Goal: Task Accomplishment & Management: Manage account settings

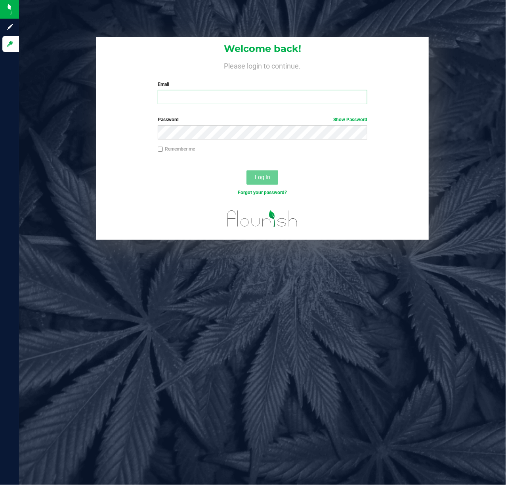
click at [290, 95] on input "Email" at bounding box center [263, 97] width 210 height 14
type input "[EMAIL_ADDRESS][DOMAIN_NAME]"
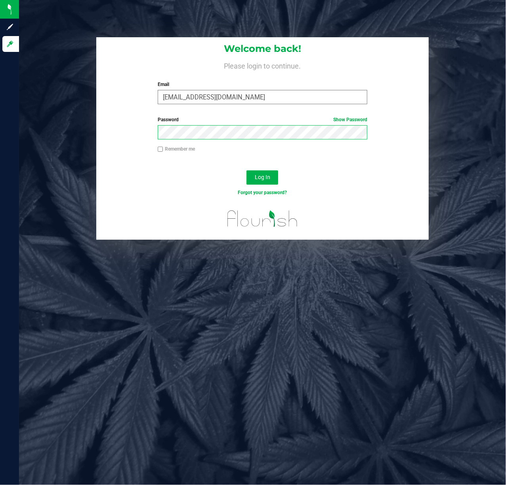
click at [246, 170] on button "Log In" at bounding box center [262, 177] width 32 height 14
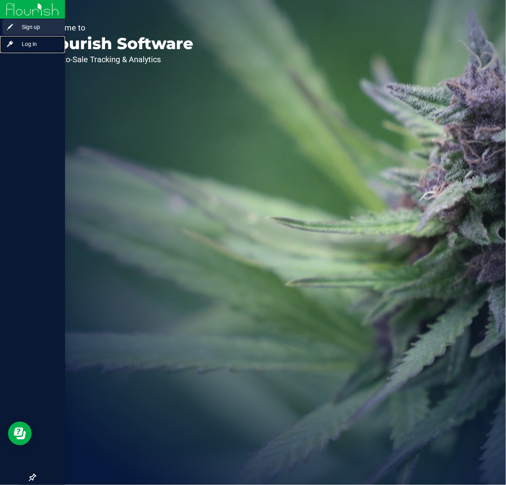
drag, startPoint x: 45, startPoint y: 38, endPoint x: 41, endPoint y: 31, distance: 8.5
click at [45, 39] on div "Log in" at bounding box center [33, 44] width 63 height 16
click at [35, 42] on span "Log in" at bounding box center [38, 44] width 48 height 10
click at [32, 42] on span "Log in" at bounding box center [38, 44] width 48 height 10
click at [18, 45] on span "Log in" at bounding box center [38, 44] width 48 height 10
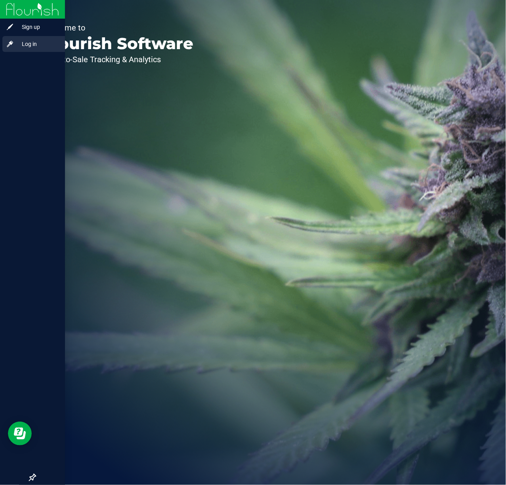
click at [34, 43] on span "Log in" at bounding box center [38, 44] width 48 height 10
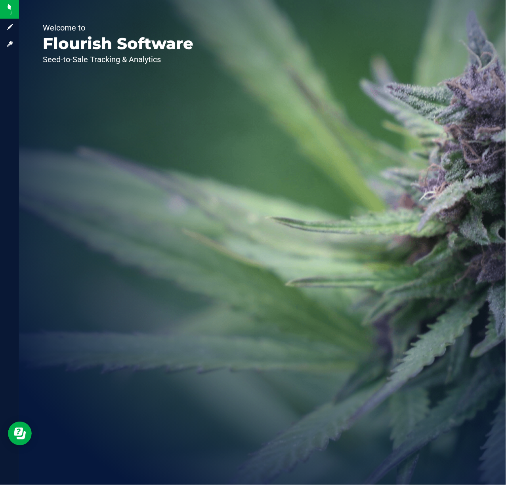
click at [351, 205] on div "Welcome to Flourish Software Seed-to-Sale Tracking & Analytics" at bounding box center [262, 242] width 487 height 485
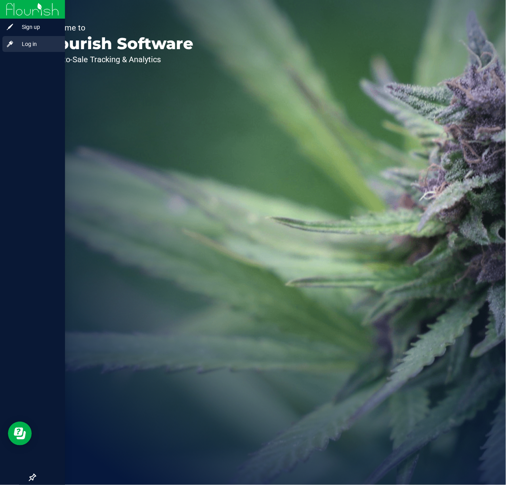
click at [18, 39] on span "Log in" at bounding box center [38, 44] width 48 height 10
click at [29, 45] on span "Log in" at bounding box center [38, 44] width 48 height 10
click at [22, 43] on span "Log in" at bounding box center [38, 44] width 48 height 10
click at [27, 42] on span "Log in" at bounding box center [38, 44] width 48 height 10
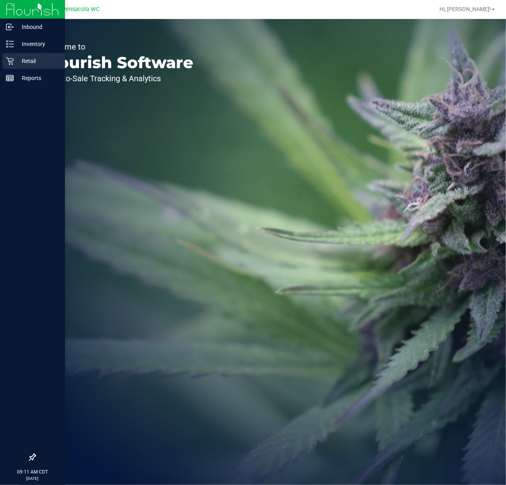
click at [16, 59] on p "Retail" at bounding box center [38, 61] width 48 height 10
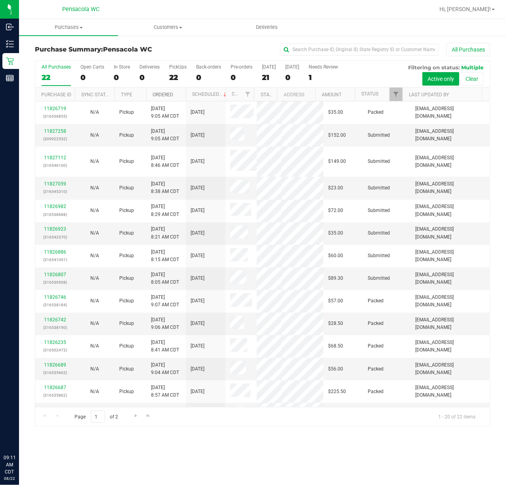
click at [162, 92] on link "Ordered" at bounding box center [163, 95] width 21 height 6
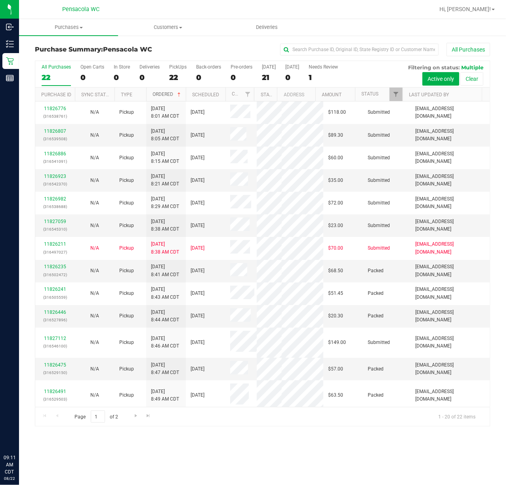
click at [158, 97] on link "Ordered" at bounding box center [168, 95] width 30 height 6
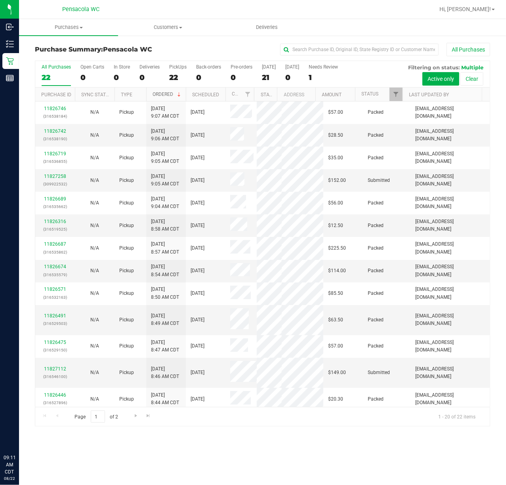
click at [167, 92] on link "Ordered" at bounding box center [168, 95] width 30 height 6
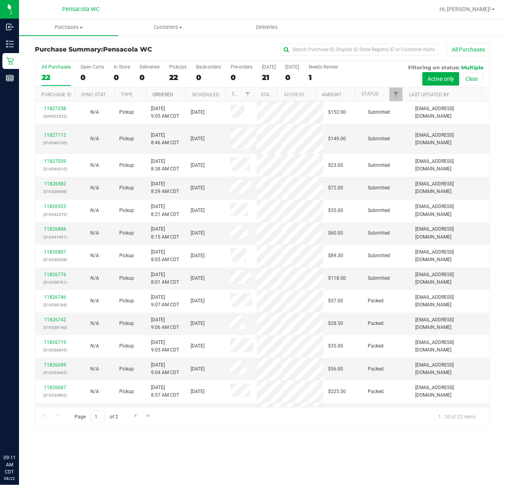
click at [167, 92] on link "Ordered" at bounding box center [163, 95] width 21 height 6
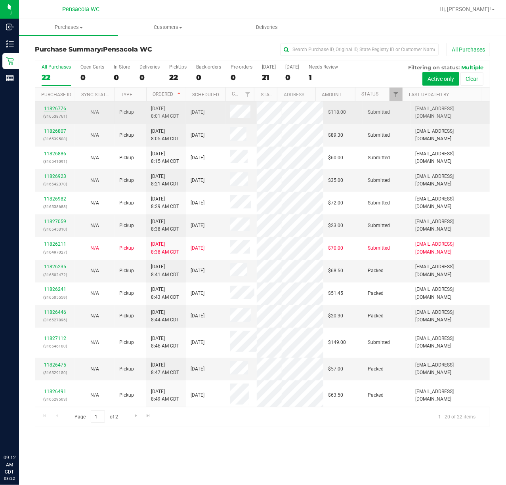
click at [59, 108] on link "11826776" at bounding box center [55, 109] width 22 height 6
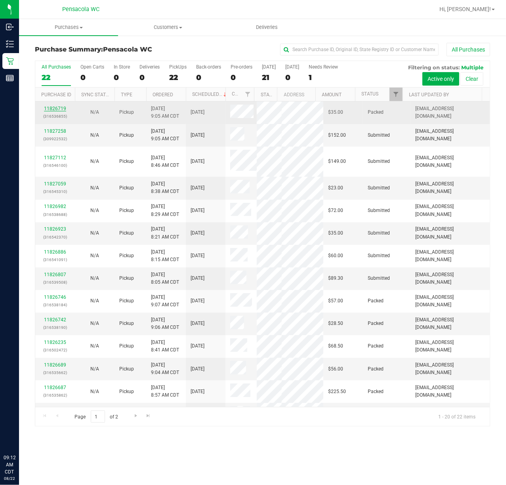
click at [48, 107] on link "11826719" at bounding box center [55, 109] width 22 height 6
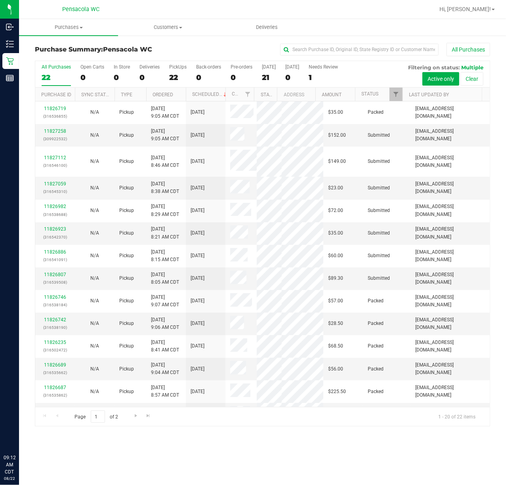
click at [165, 89] on th "Ordered" at bounding box center [166, 95] width 40 height 14
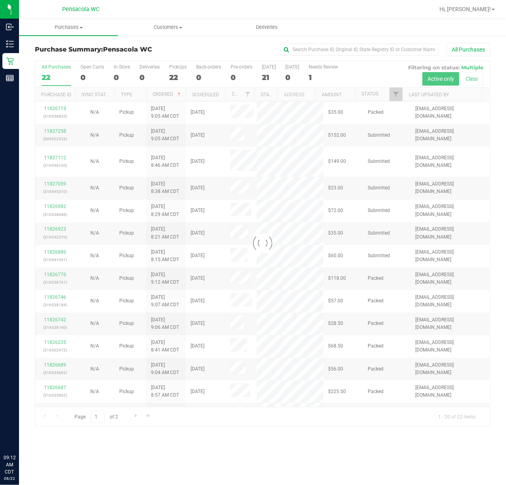
click at [165, 93] on div at bounding box center [262, 243] width 454 height 365
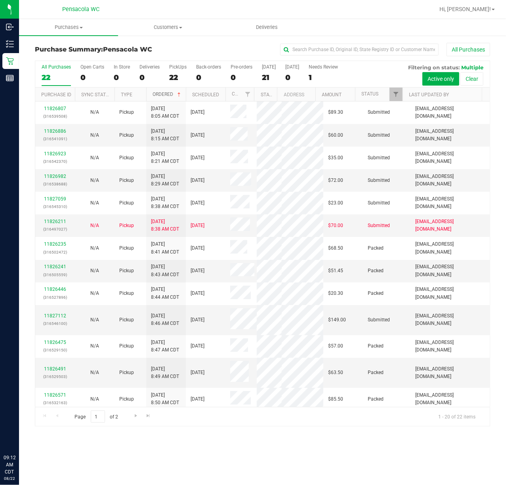
click at [165, 93] on link "Ordered" at bounding box center [168, 95] width 30 height 6
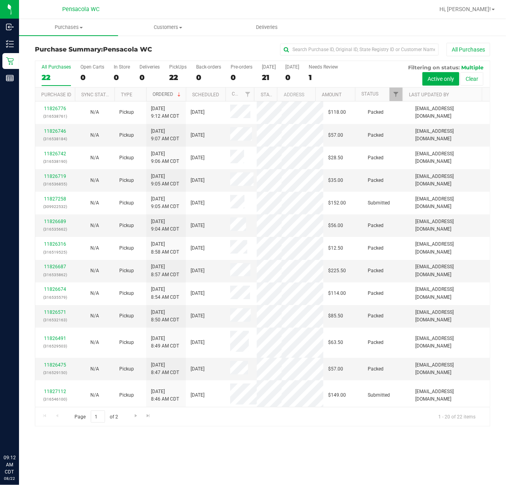
click at [165, 93] on link "Ordered" at bounding box center [168, 95] width 30 height 6
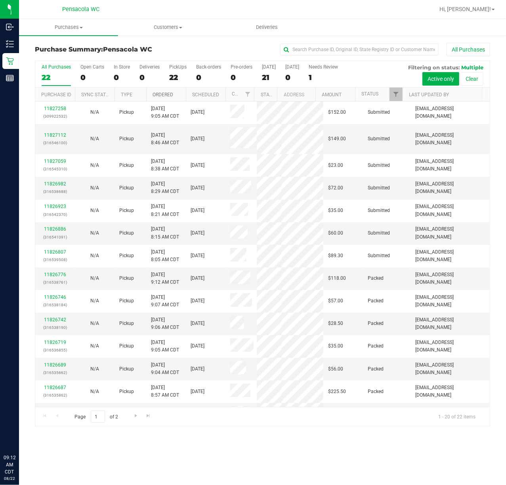
click at [165, 93] on link "Ordered" at bounding box center [163, 95] width 21 height 6
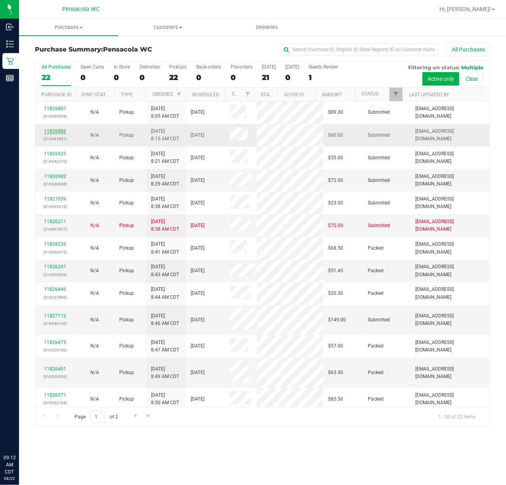
click at [54, 132] on link "11826886" at bounding box center [55, 131] width 22 height 6
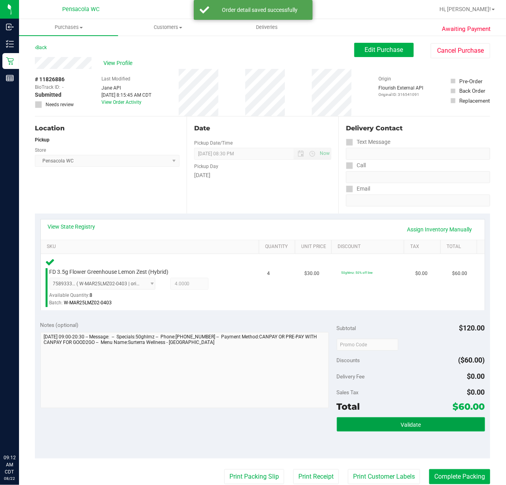
click at [406, 430] on button "Validate" at bounding box center [411, 424] width 148 height 14
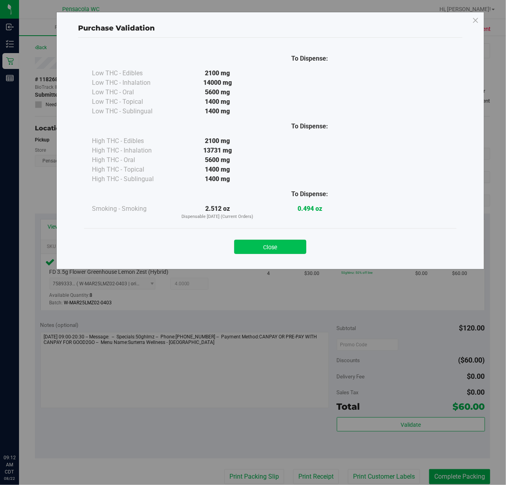
click at [267, 250] on button "Close" at bounding box center [270, 247] width 72 height 14
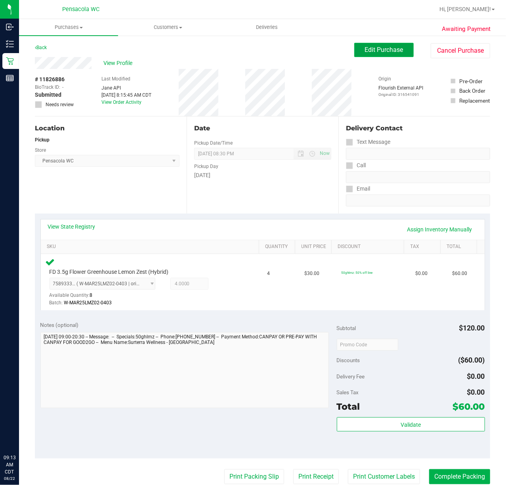
click at [379, 50] on span "Edit Purchase" at bounding box center [384, 50] width 38 height 8
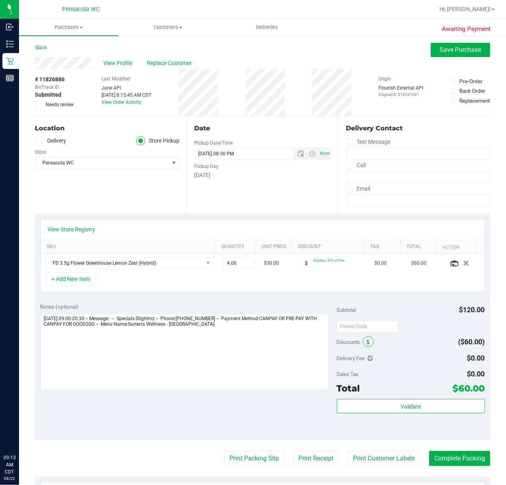
click at [363, 342] on span at bounding box center [368, 341] width 11 height 11
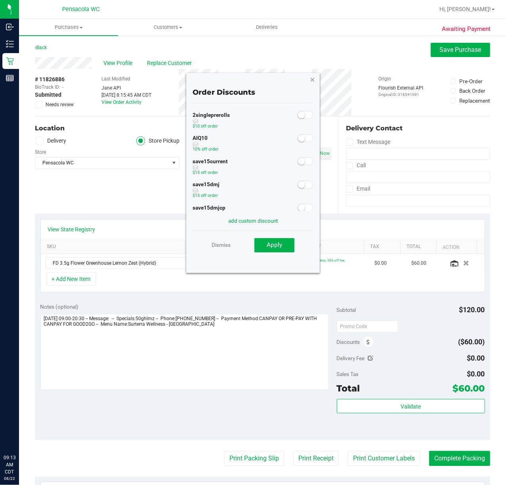
click at [311, 80] on icon "button" at bounding box center [313, 79] width 6 height 10
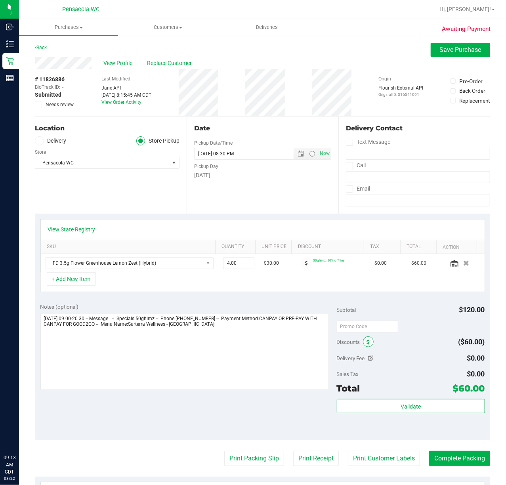
click at [363, 347] on span at bounding box center [368, 341] width 11 height 11
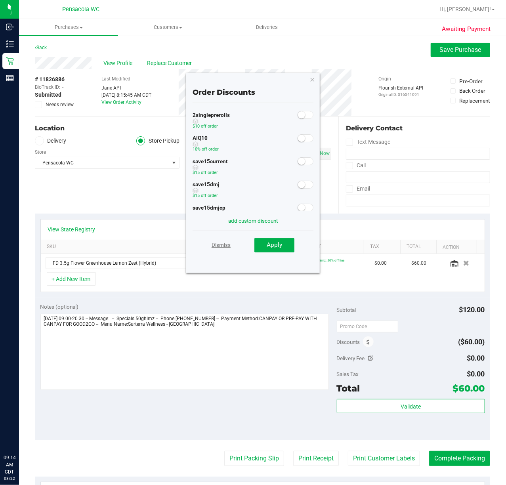
click at [219, 248] on link "Dismiss" at bounding box center [221, 245] width 19 height 14
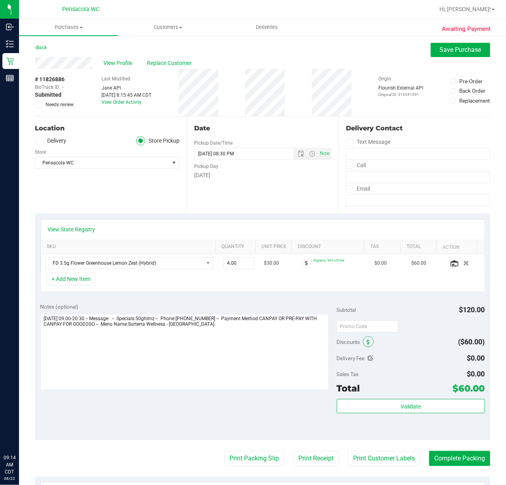
click at [367, 343] on icon at bounding box center [368, 343] width 3 height 6
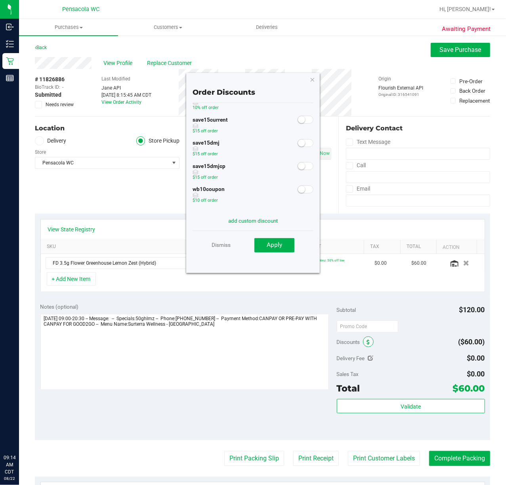
scroll to position [45, 0]
click at [224, 248] on link "Dismiss" at bounding box center [221, 245] width 19 height 14
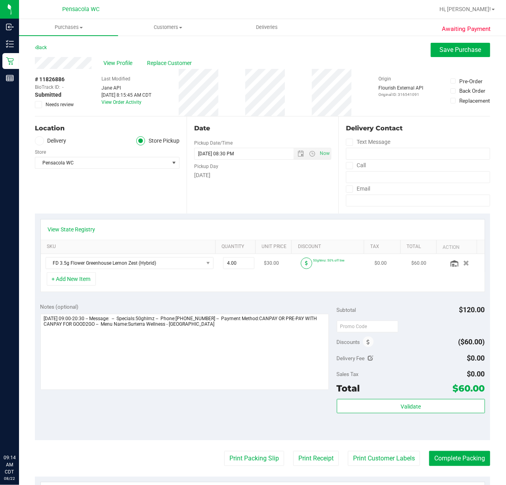
click at [305, 265] on icon at bounding box center [306, 263] width 3 height 5
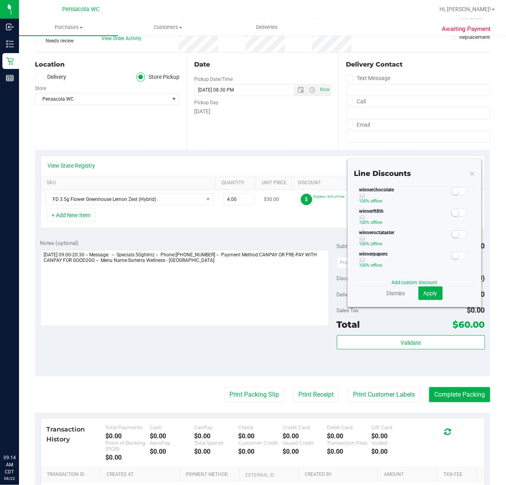
scroll to position [64, 0]
click at [394, 292] on link "Dismiss" at bounding box center [395, 293] width 19 height 8
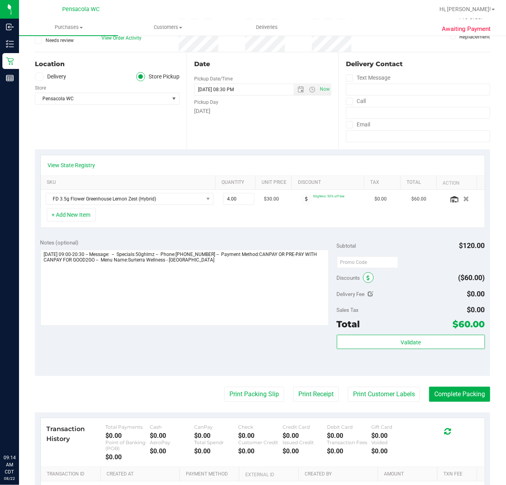
click at [367, 277] on icon at bounding box center [368, 278] width 3 height 6
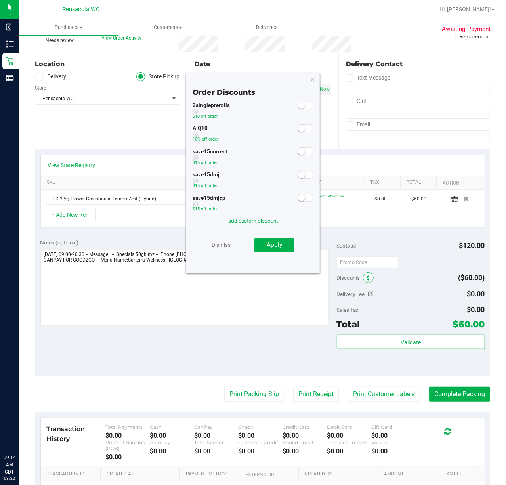
scroll to position [10, 0]
click at [225, 246] on link "Dismiss" at bounding box center [221, 245] width 19 height 14
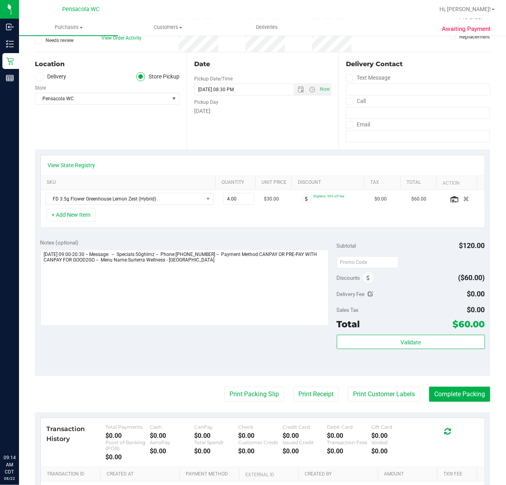
scroll to position [0, 0]
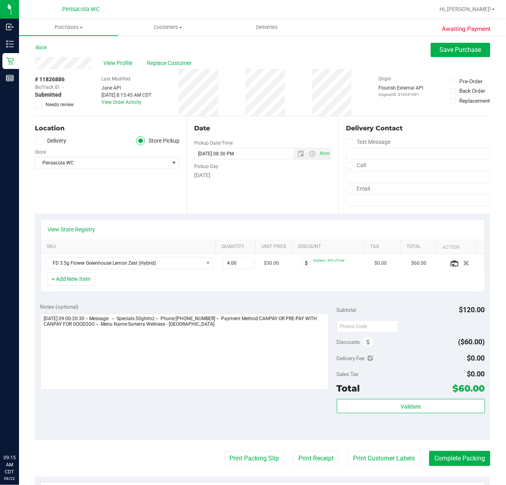
click at [120, 207] on div "Location Delivery Store Pickup Store Pensacola WC Select Store Bonita Springs W…" at bounding box center [111, 164] width 152 height 97
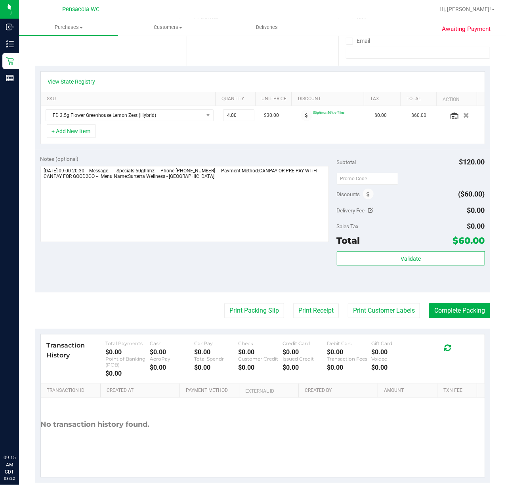
scroll to position [158, 0]
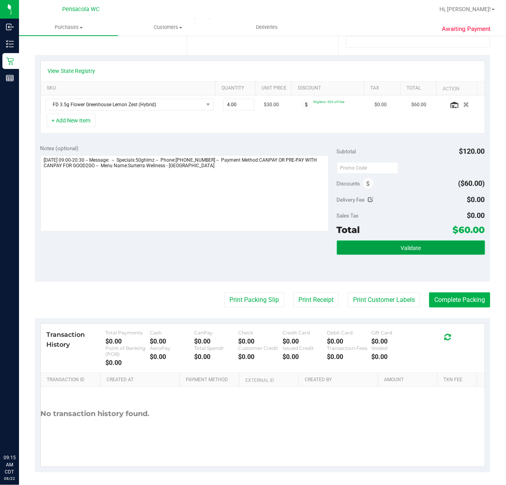
click at [381, 242] on button "Validate" at bounding box center [411, 247] width 148 height 14
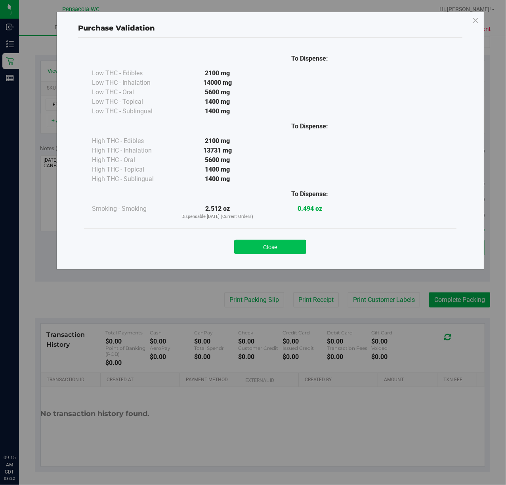
click at [281, 249] on button "Close" at bounding box center [270, 247] width 72 height 14
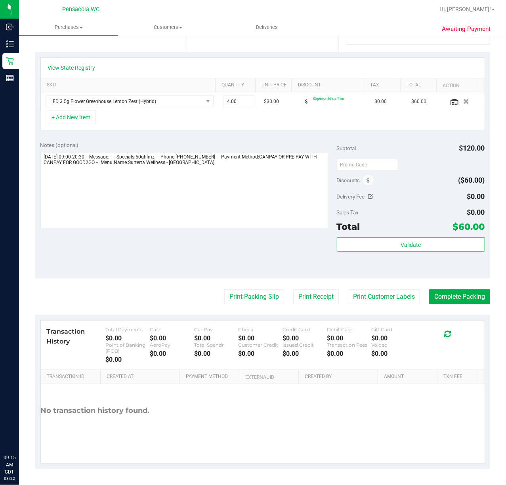
scroll to position [0, 0]
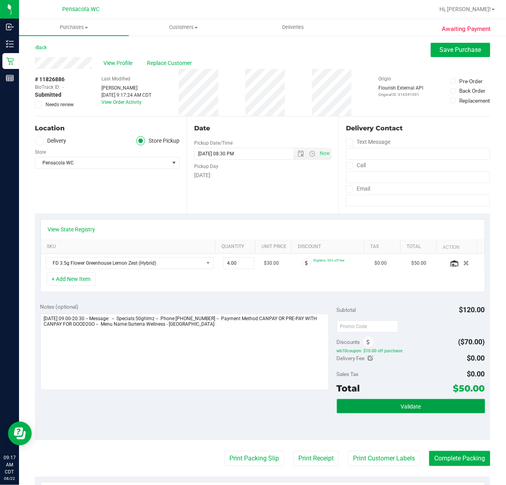
click at [376, 403] on button "Validate" at bounding box center [411, 406] width 148 height 14
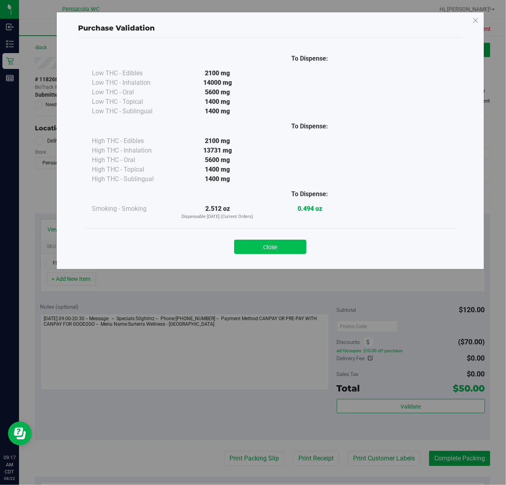
click at [277, 251] on button "Close" at bounding box center [270, 247] width 72 height 14
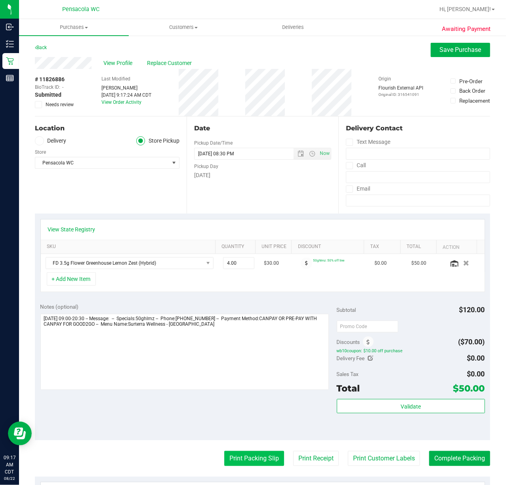
click at [244, 460] on button "Print Packing Slip" at bounding box center [254, 458] width 60 height 15
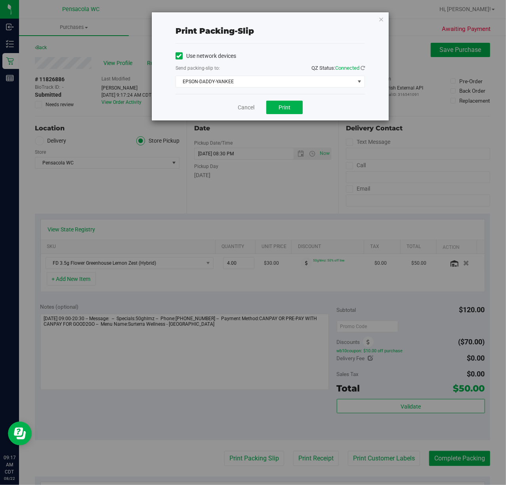
click at [287, 117] on div "Cancel Print" at bounding box center [270, 107] width 189 height 27
click at [283, 108] on span "Print" at bounding box center [285, 107] width 12 height 6
click at [384, 18] on icon "button" at bounding box center [381, 19] width 6 height 10
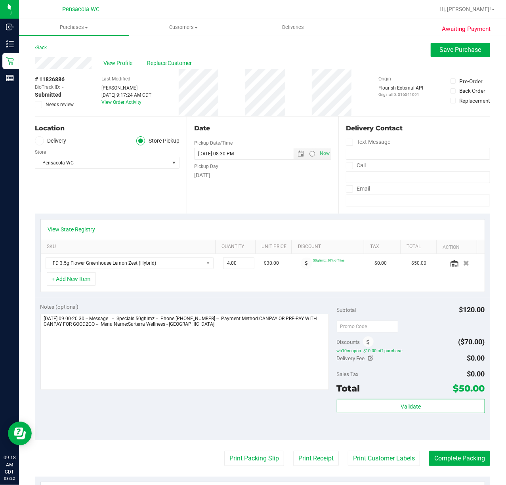
scroll to position [53, 0]
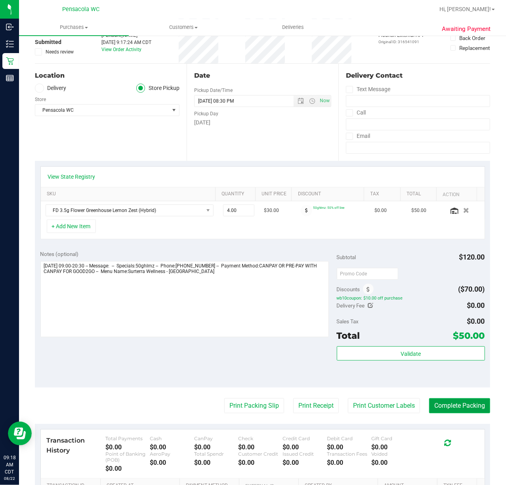
click at [445, 406] on button "Complete Packing" at bounding box center [459, 405] width 61 height 15
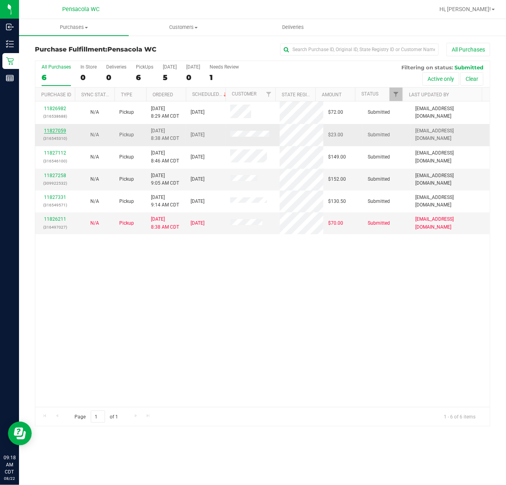
click at [54, 132] on link "11827059" at bounding box center [55, 131] width 22 height 6
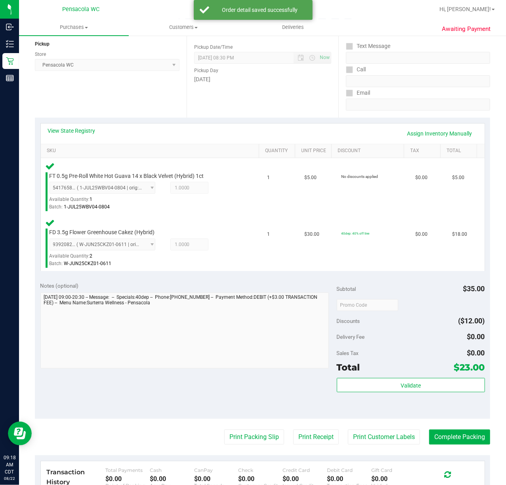
scroll to position [105, 0]
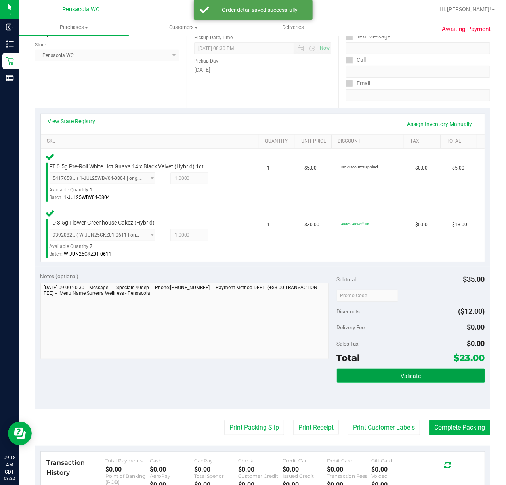
click at [403, 371] on button "Validate" at bounding box center [411, 375] width 148 height 14
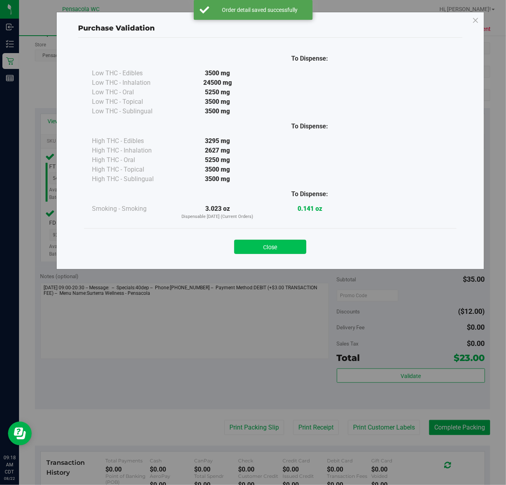
click at [276, 244] on button "Close" at bounding box center [270, 247] width 72 height 14
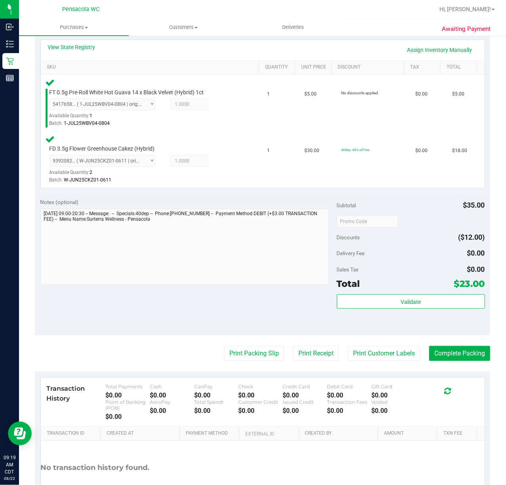
scroll to position [237, 0]
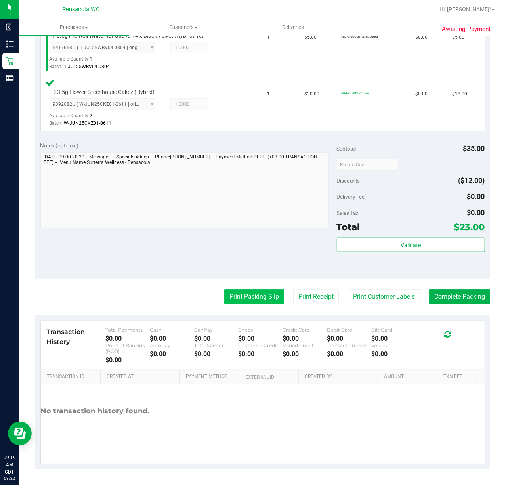
click at [254, 299] on button "Print Packing Slip" at bounding box center [254, 296] width 60 height 15
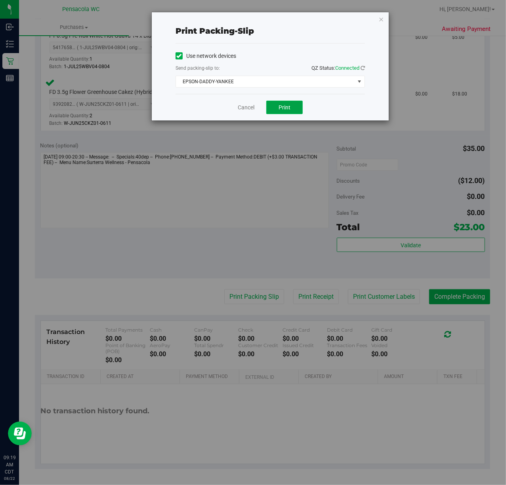
click at [297, 106] on button "Print" at bounding box center [284, 107] width 36 height 13
click at [379, 19] on icon "button" at bounding box center [381, 19] width 6 height 10
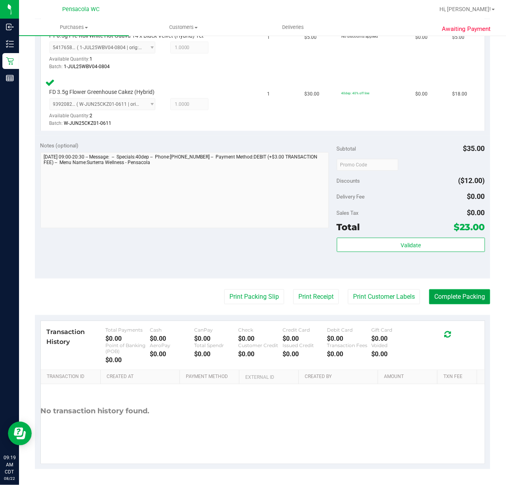
click at [437, 294] on button "Complete Packing" at bounding box center [459, 296] width 61 height 15
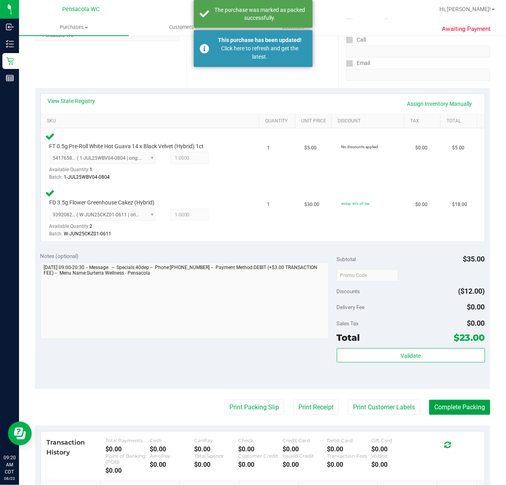
scroll to position [0, 0]
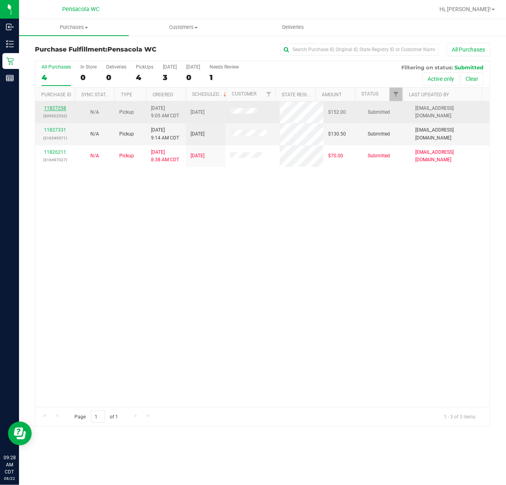
click at [51, 109] on link "11827258" at bounding box center [55, 108] width 22 height 6
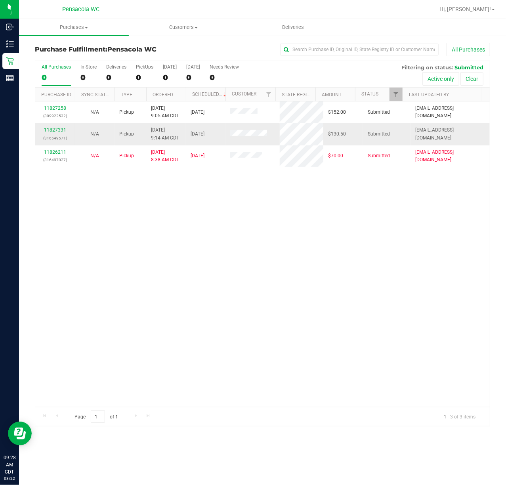
click at [51, 127] on div "11827331 (316549571)" at bounding box center [55, 133] width 30 height 15
click at [52, 130] on link "11827331" at bounding box center [55, 130] width 22 height 6
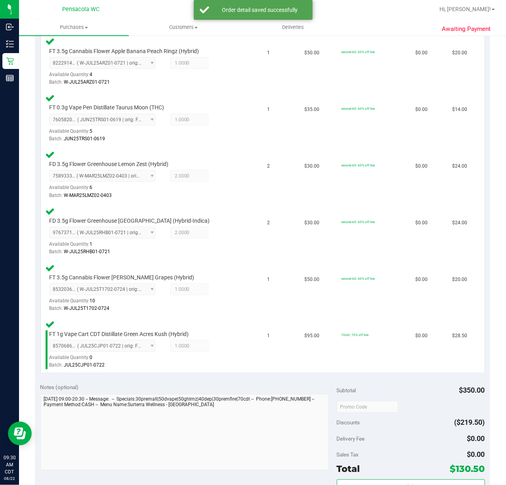
scroll to position [317, 0]
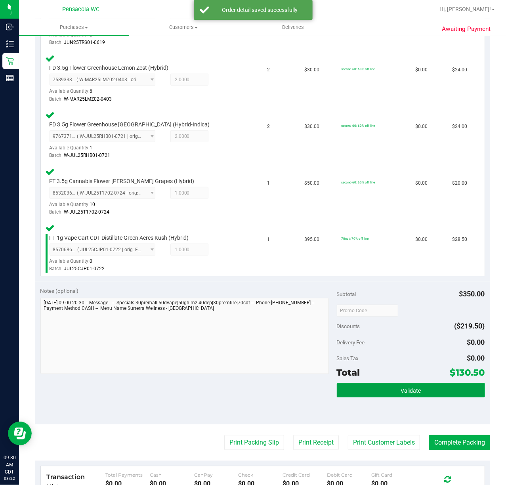
click at [387, 389] on button "Validate" at bounding box center [411, 390] width 148 height 14
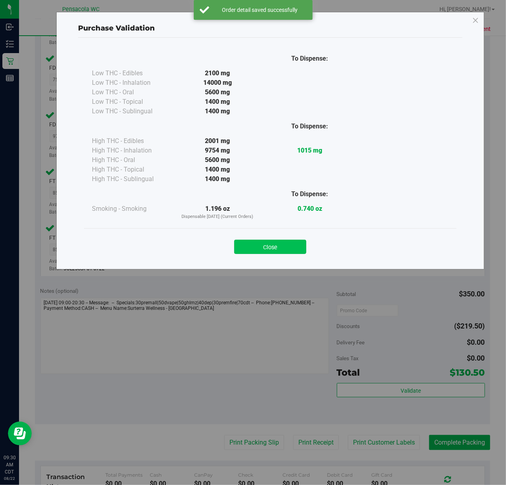
click at [275, 240] on button "Close" at bounding box center [270, 247] width 72 height 14
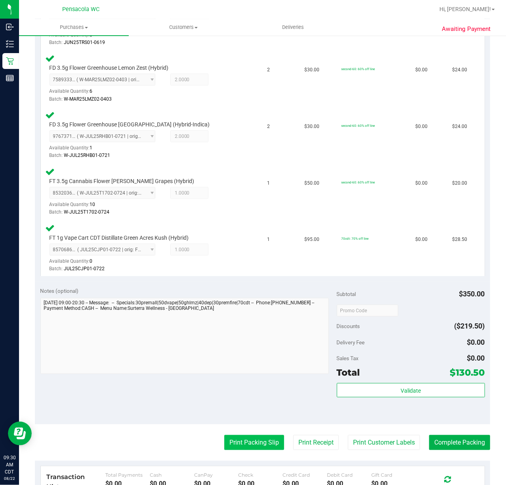
click at [250, 446] on button "Print Packing Slip" at bounding box center [254, 442] width 60 height 15
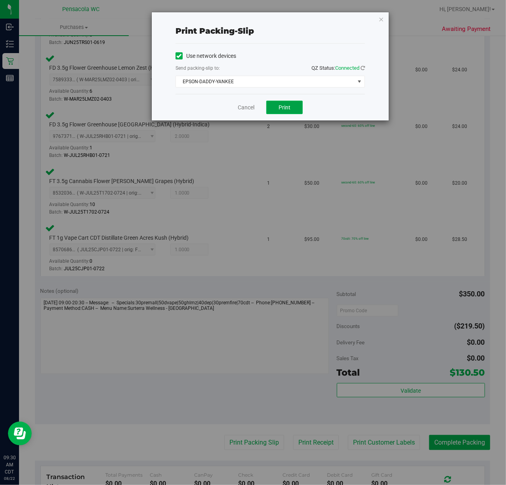
click at [283, 101] on button "Print" at bounding box center [284, 107] width 36 height 13
click at [381, 21] on icon "button" at bounding box center [381, 19] width 6 height 10
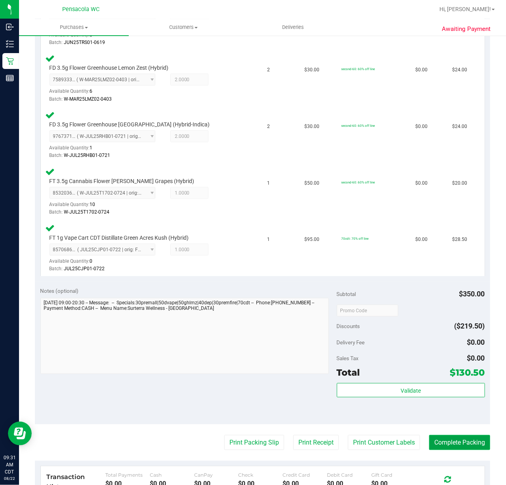
click at [457, 436] on button "Complete Packing" at bounding box center [459, 442] width 61 height 15
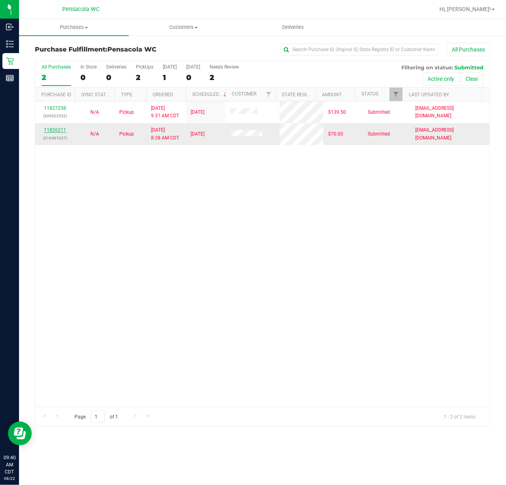
click at [50, 131] on link "11826211" at bounding box center [55, 130] width 22 height 6
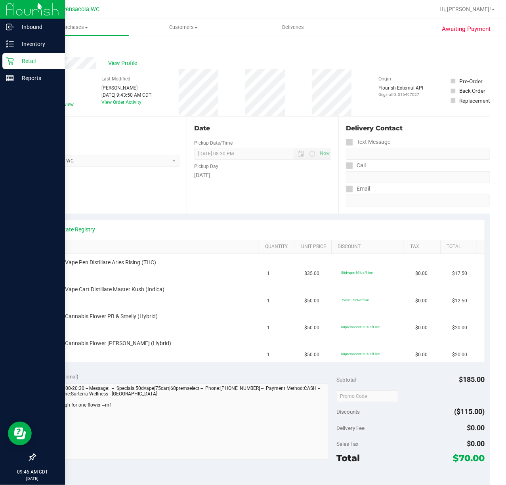
click at [25, 57] on p "Retail" at bounding box center [38, 61] width 48 height 10
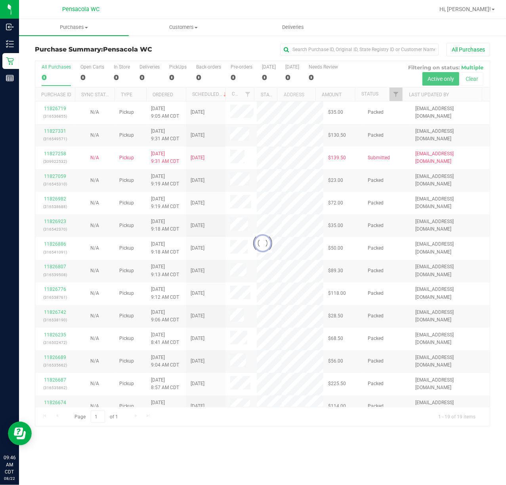
click at [395, 94] on div at bounding box center [262, 243] width 454 height 365
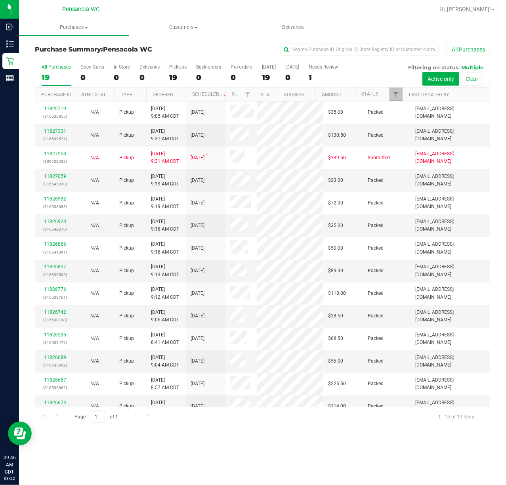
click at [395, 94] on span "Filter" at bounding box center [396, 94] width 6 height 6
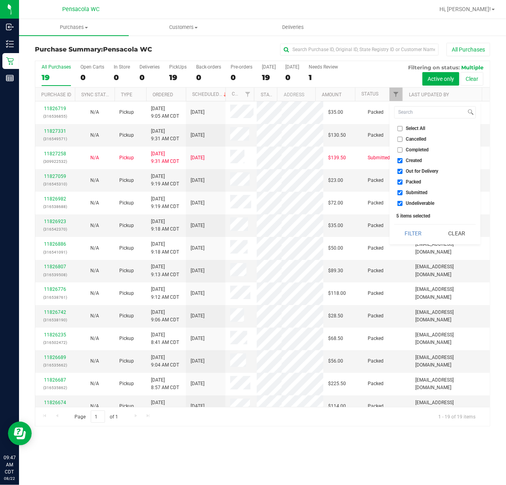
click at [401, 128] on input "Select All" at bounding box center [399, 128] width 5 height 5
checkbox input "true"
click at [401, 128] on input "Select All" at bounding box center [399, 128] width 5 height 5
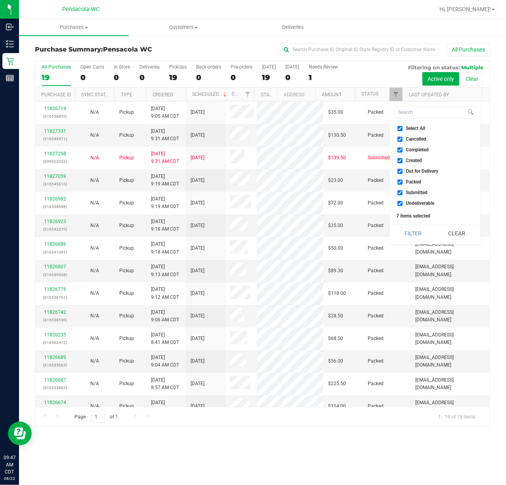
checkbox input "false"
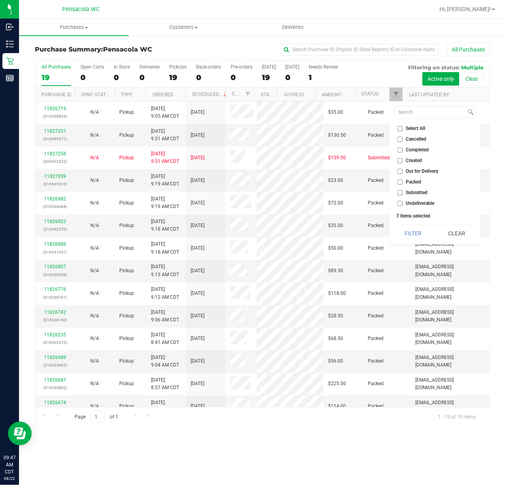
checkbox input "false"
click at [401, 195] on input "Submitted" at bounding box center [399, 192] width 5 height 5
checkbox input "true"
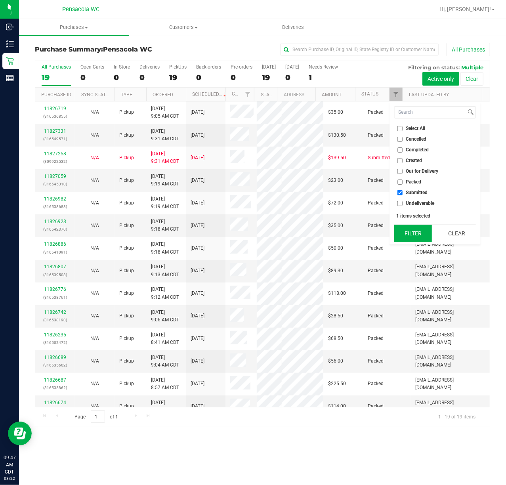
click at [409, 237] on button "Filter" at bounding box center [413, 233] width 38 height 17
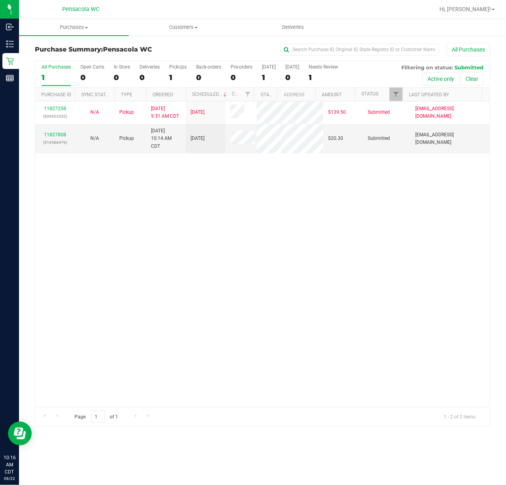
drag, startPoint x: 307, startPoint y: 203, endPoint x: 283, endPoint y: 193, distance: 26.3
click at [308, 203] on div "11827258 (309922532) N/A Pickup [DATE] 9:31 AM CDT 8/22/2025 $139.50 Submitted …" at bounding box center [262, 253] width 454 height 305
click at [61, 134] on link "11827808" at bounding box center [55, 135] width 22 height 6
click at [393, 95] on span "Filter" at bounding box center [396, 94] width 6 height 6
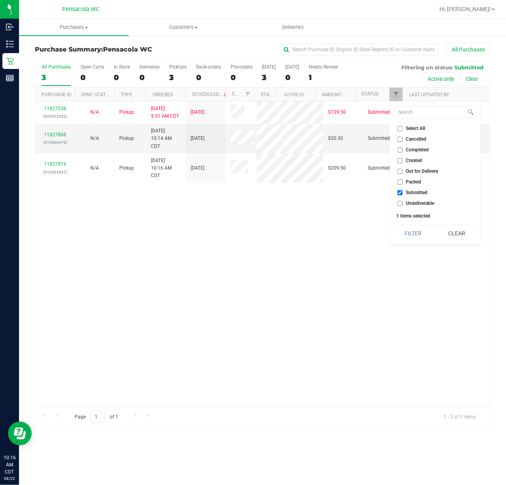
click at [397, 128] on input "Select All" at bounding box center [399, 128] width 5 height 5
checkbox input "true"
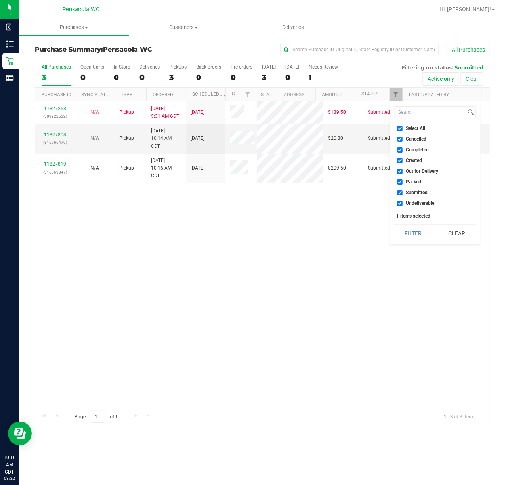
checkbox input "true"
click at [397, 128] on input "Select All" at bounding box center [399, 128] width 5 height 5
checkbox input "false"
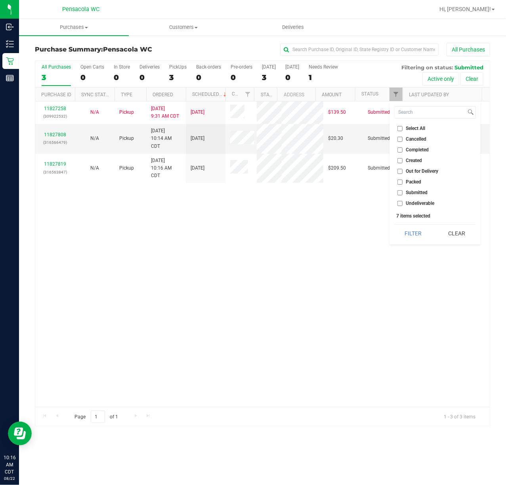
checkbox input "false"
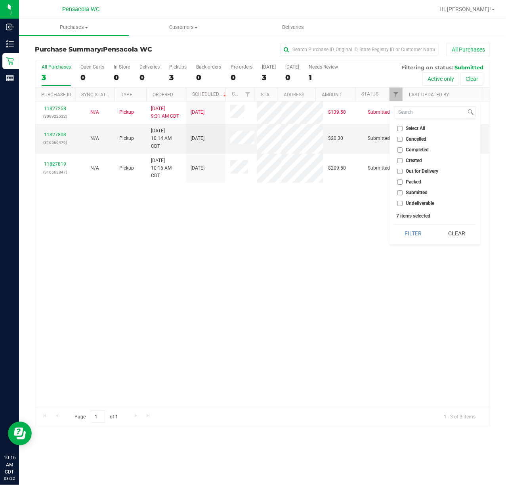
checkbox input "false"
click at [402, 181] on input "Packed" at bounding box center [399, 181] width 5 height 5
checkbox input "true"
click at [399, 191] on input "Submitted" at bounding box center [399, 192] width 5 height 5
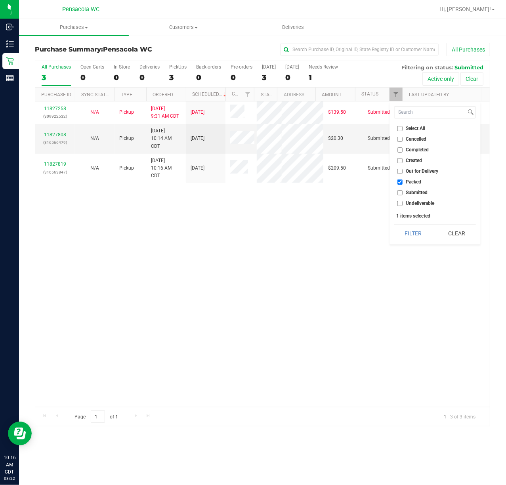
checkbox input "true"
click at [401, 232] on button "Filter" at bounding box center [413, 233] width 38 height 17
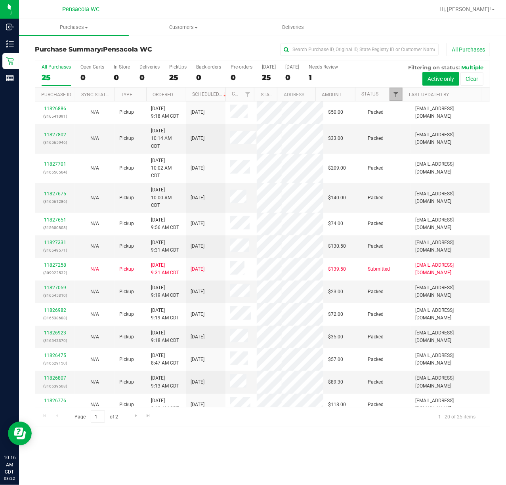
click at [393, 93] on span "Filter" at bounding box center [396, 94] width 6 height 6
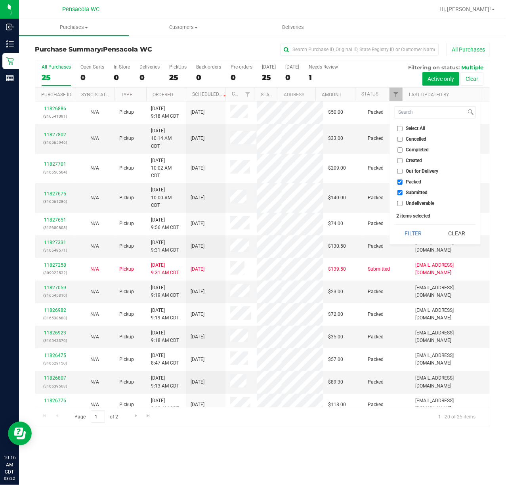
click at [398, 128] on input "Select All" at bounding box center [399, 128] width 5 height 5
checkbox input "true"
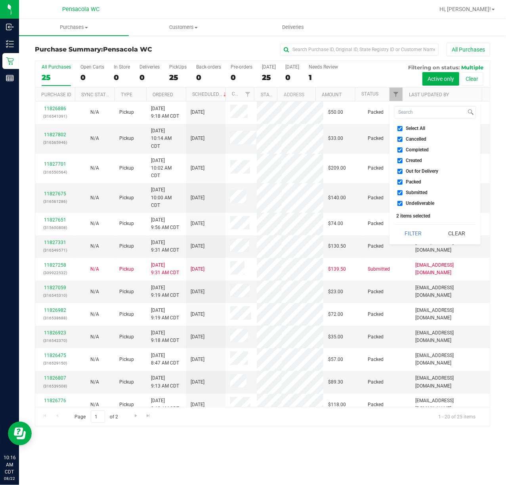
checkbox input "true"
click at [398, 128] on input "Select All" at bounding box center [399, 128] width 5 height 5
checkbox input "false"
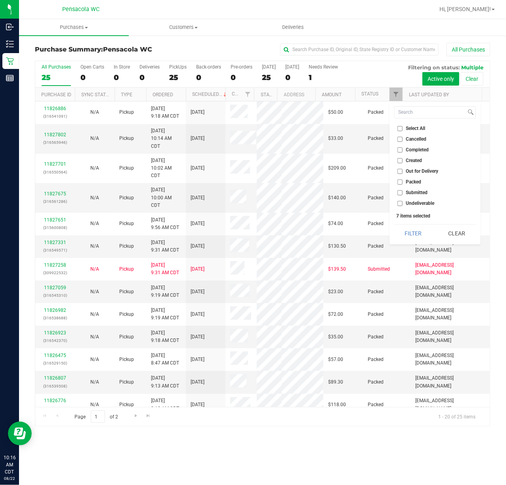
checkbox input "false"
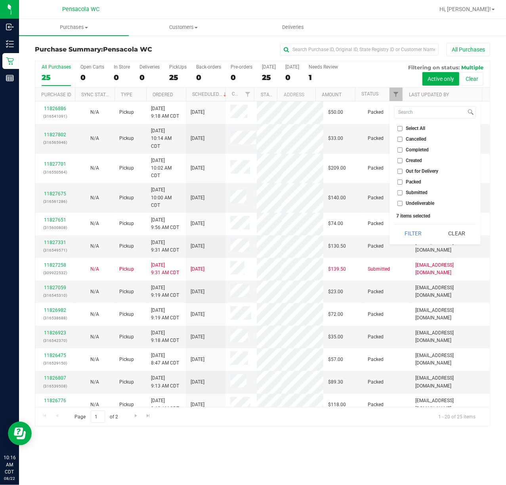
checkbox input "false"
click at [400, 192] on input "Submitted" at bounding box center [399, 192] width 5 height 5
checkbox input "true"
click at [412, 230] on button "Filter" at bounding box center [413, 233] width 38 height 17
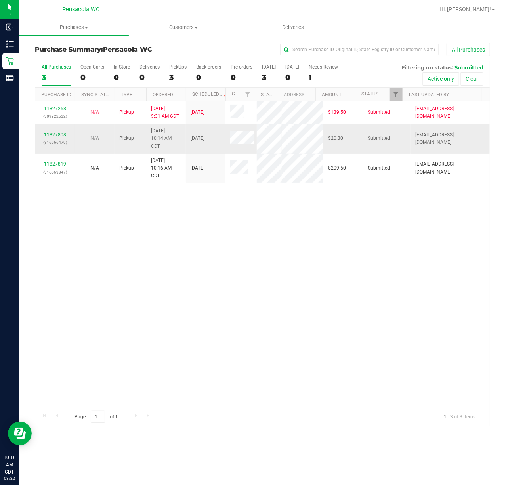
click at [52, 134] on link "11827808" at bounding box center [55, 135] width 22 height 6
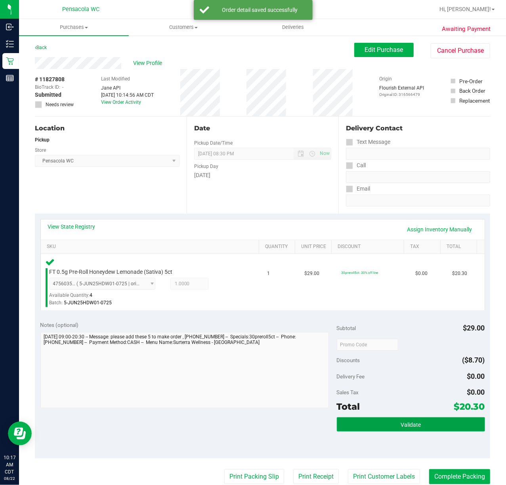
click at [359, 427] on button "Validate" at bounding box center [411, 424] width 148 height 14
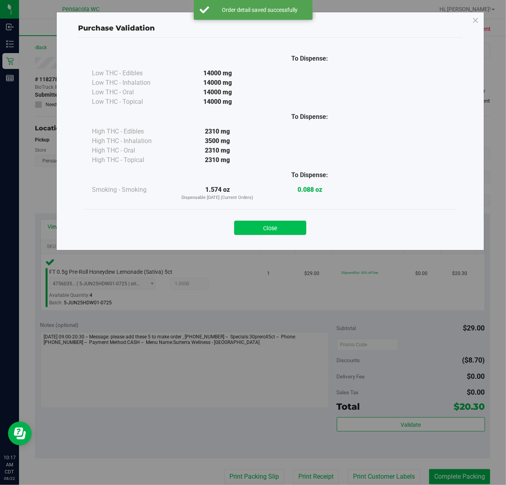
click at [260, 221] on button "Close" at bounding box center [270, 228] width 72 height 14
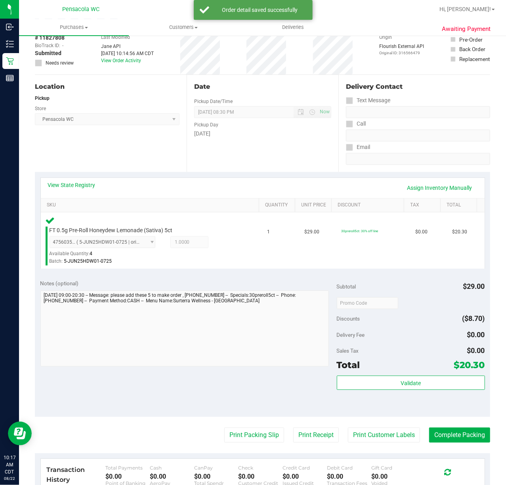
scroll to position [105, 0]
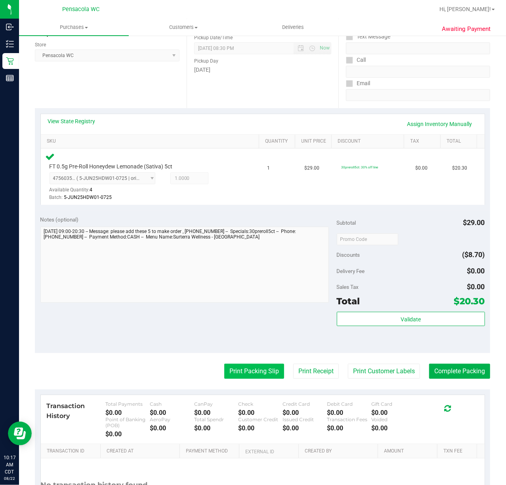
click at [231, 378] on button "Print Packing Slip" at bounding box center [254, 371] width 60 height 15
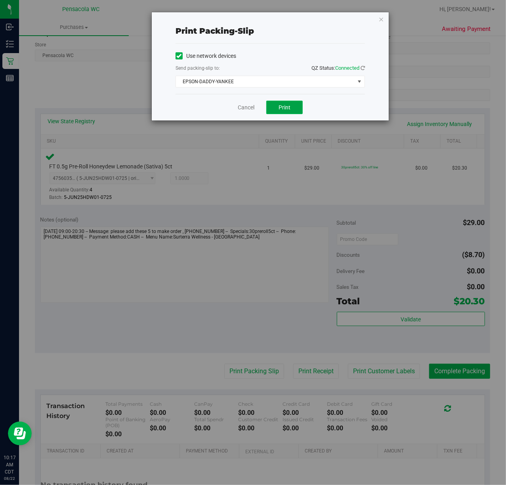
click at [288, 105] on span "Print" at bounding box center [285, 107] width 12 height 6
click at [382, 19] on icon "button" at bounding box center [381, 19] width 6 height 10
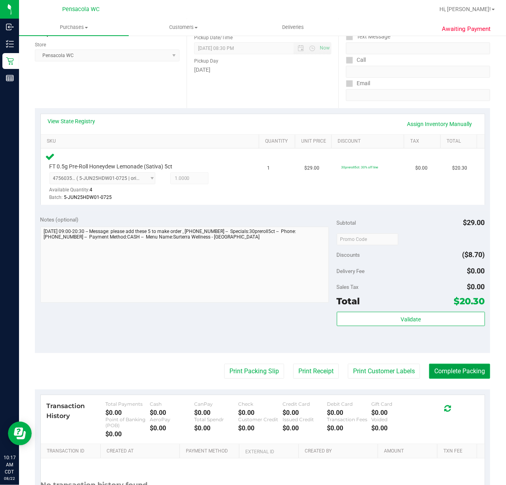
click at [450, 366] on button "Complete Packing" at bounding box center [459, 371] width 61 height 15
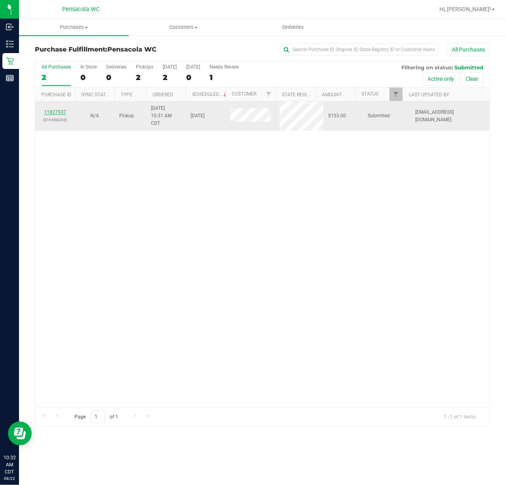
click at [52, 111] on link "11827937" at bounding box center [55, 112] width 22 height 6
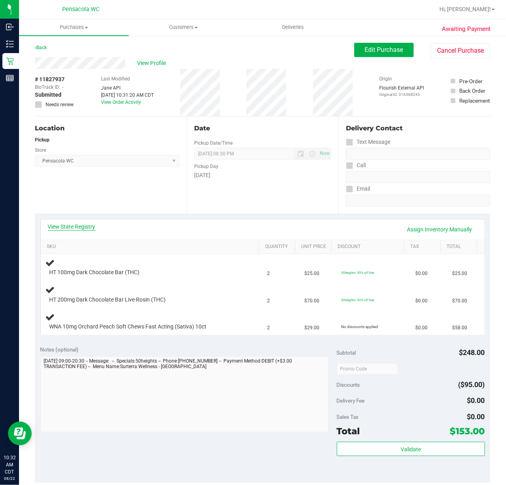
click at [59, 223] on link "View State Registry" at bounding box center [72, 227] width 48 height 8
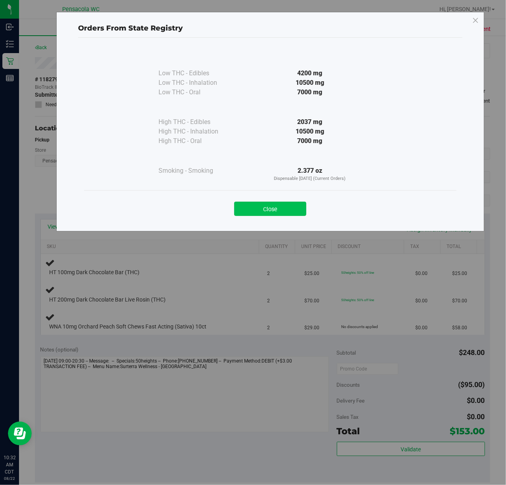
click at [246, 212] on button "Close" at bounding box center [270, 209] width 72 height 14
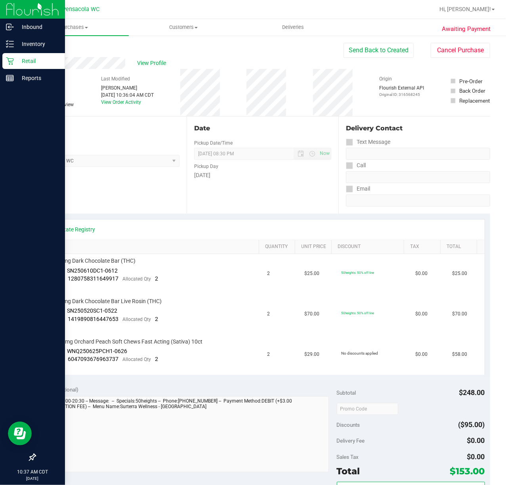
click at [22, 56] on p "Retail" at bounding box center [38, 61] width 48 height 10
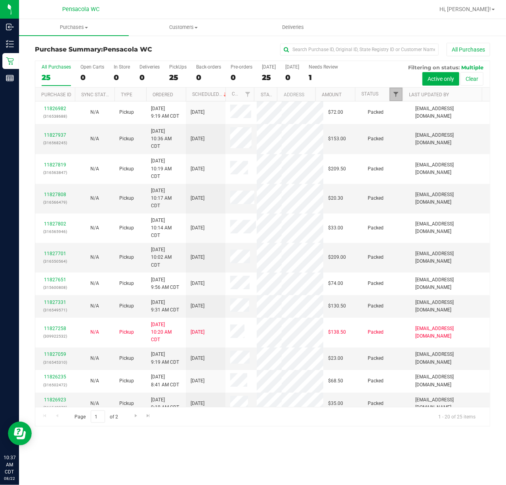
click at [397, 96] on span "Filter" at bounding box center [396, 94] width 6 height 6
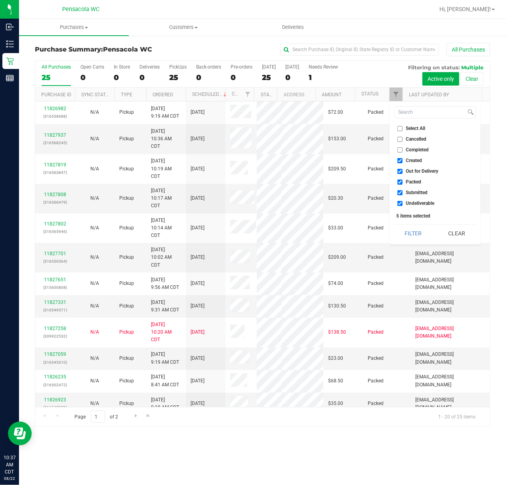
click at [397, 128] on input "Select All" at bounding box center [399, 128] width 5 height 5
checkbox input "true"
click at [397, 128] on input "Select All" at bounding box center [399, 128] width 5 height 5
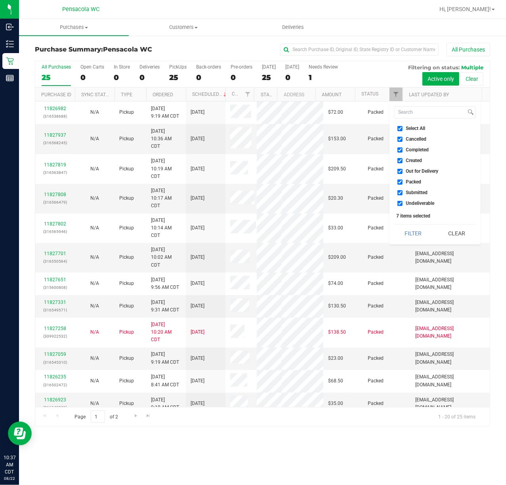
checkbox input "false"
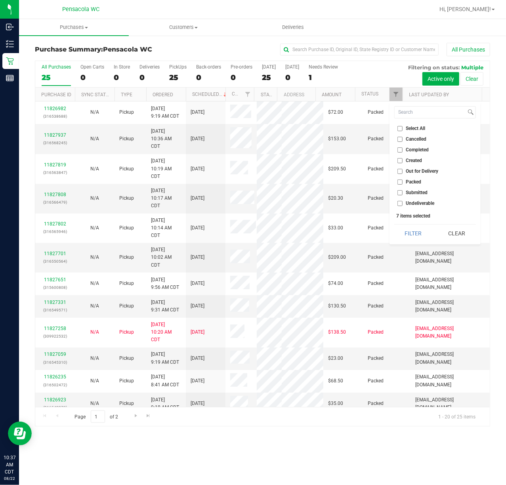
checkbox input "false"
click at [400, 189] on li "Submitted" at bounding box center [435, 193] width 82 height 8
click at [399, 192] on input "Submitted" at bounding box center [399, 192] width 5 height 5
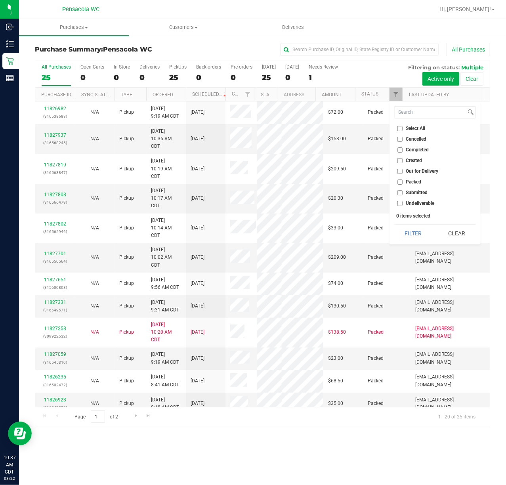
checkbox input "true"
click at [406, 229] on button "Filter" at bounding box center [413, 233] width 38 height 17
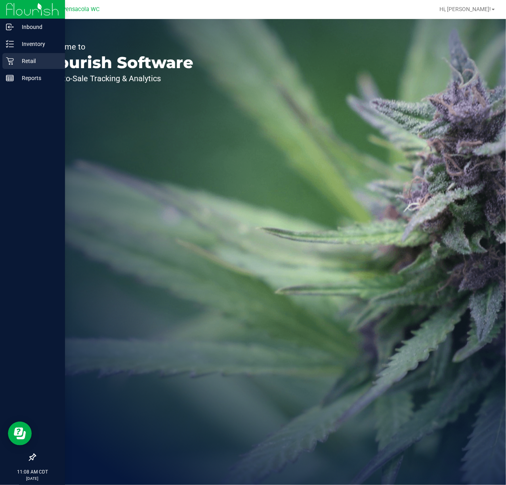
click at [28, 60] on p "Retail" at bounding box center [38, 61] width 48 height 10
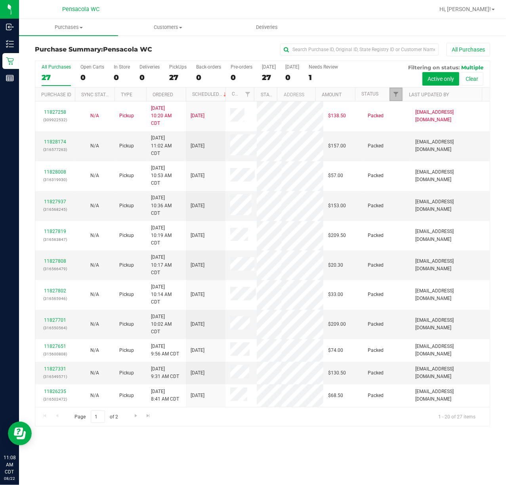
click at [398, 90] on link "Filter" at bounding box center [395, 94] width 13 height 13
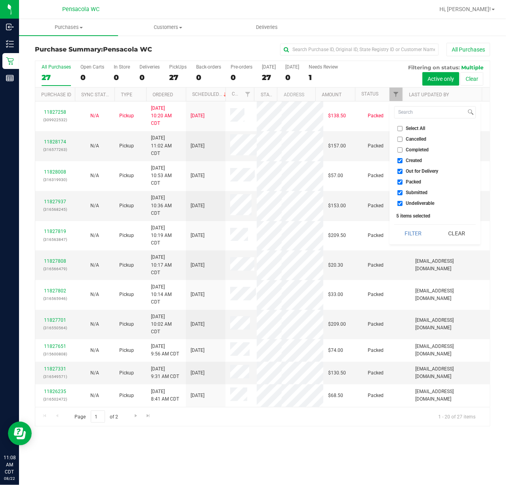
click at [403, 131] on label "Select All" at bounding box center [411, 128] width 28 height 5
click at [403, 131] on input "Select All" at bounding box center [399, 128] width 5 height 5
checkbox input "true"
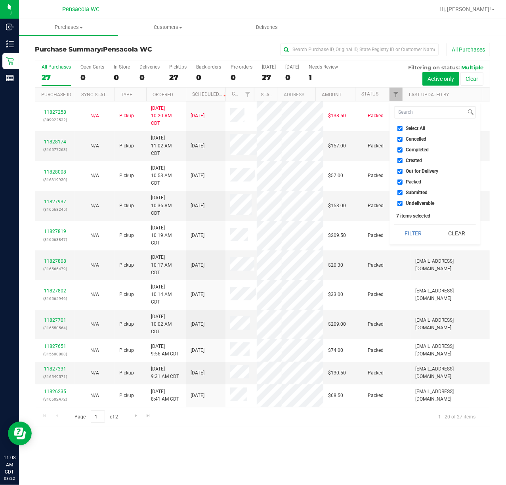
click at [401, 131] on input "Select All" at bounding box center [399, 128] width 5 height 5
checkbox input "false"
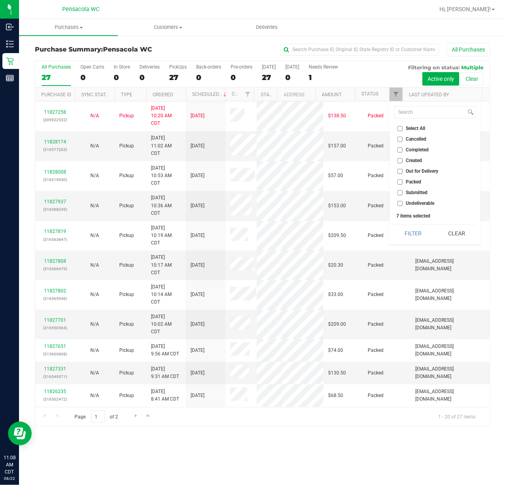
checkbox input "false"
click at [398, 197] on li "Submitted" at bounding box center [435, 193] width 82 height 8
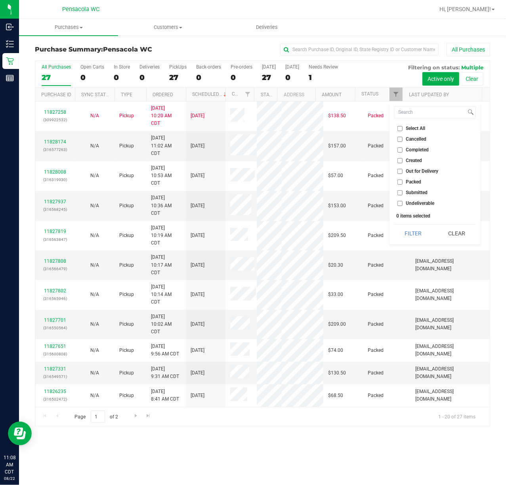
click at [400, 191] on input "Submitted" at bounding box center [399, 192] width 5 height 5
checkbox input "true"
click at [405, 231] on button "Filter" at bounding box center [413, 233] width 38 height 17
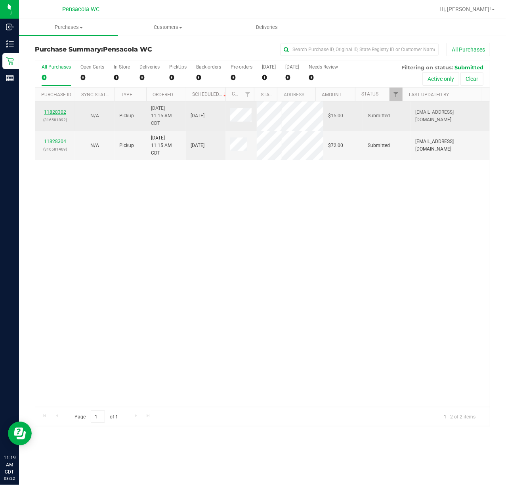
click at [51, 113] on link "11828302" at bounding box center [55, 112] width 22 height 6
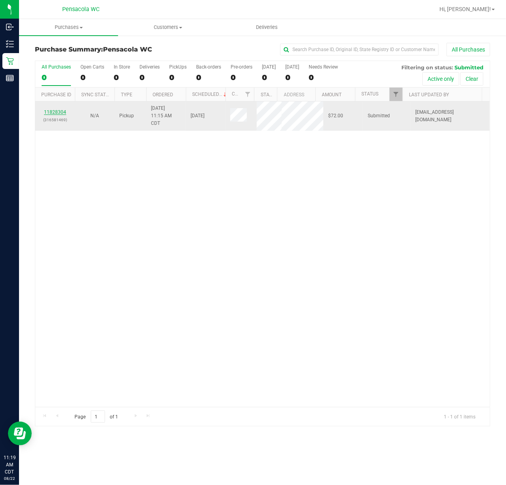
click at [59, 113] on link "11828304" at bounding box center [55, 112] width 22 height 6
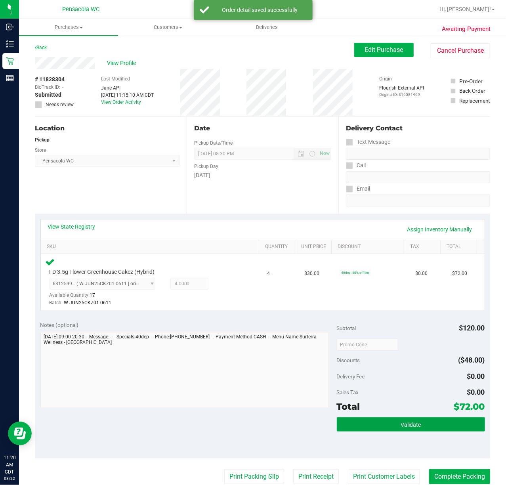
click at [378, 425] on button "Validate" at bounding box center [411, 424] width 148 height 14
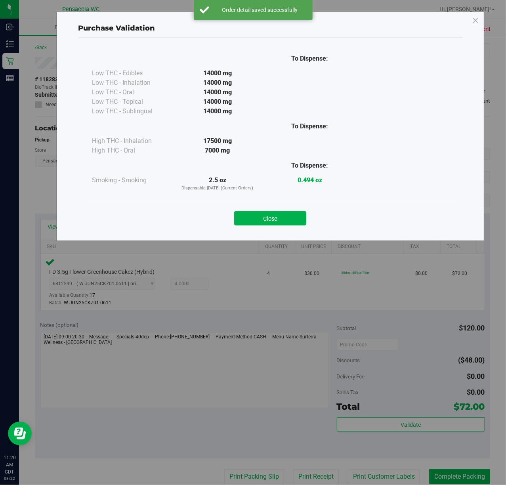
drag, startPoint x: 276, startPoint y: 221, endPoint x: 267, endPoint y: 222, distance: 8.9
click at [276, 220] on button "Close" at bounding box center [270, 218] width 72 height 14
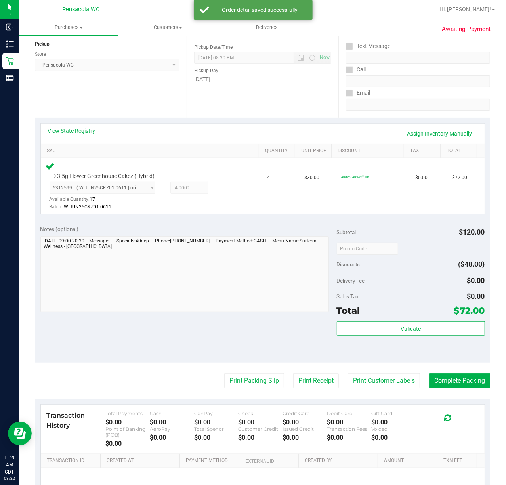
scroll to position [180, 0]
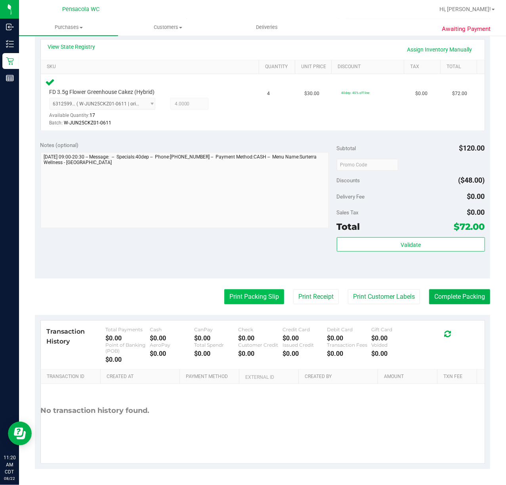
click at [240, 292] on button "Print Packing Slip" at bounding box center [254, 296] width 60 height 15
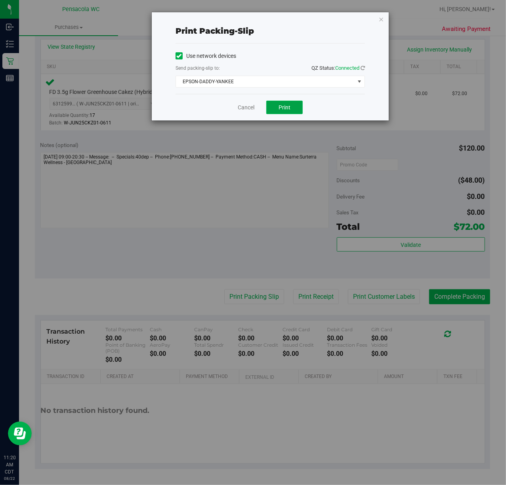
click at [284, 101] on button "Print" at bounding box center [284, 107] width 36 height 13
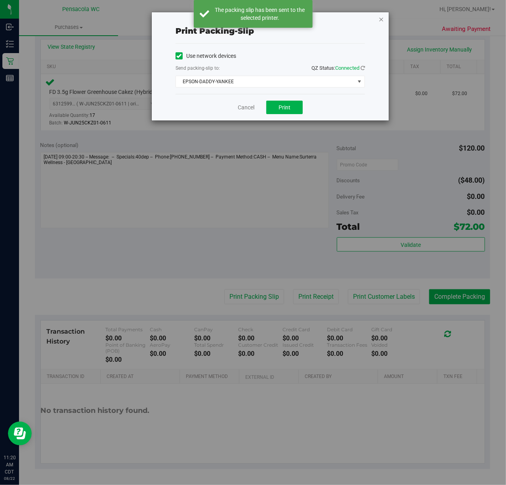
click at [379, 18] on icon "button" at bounding box center [381, 19] width 6 height 10
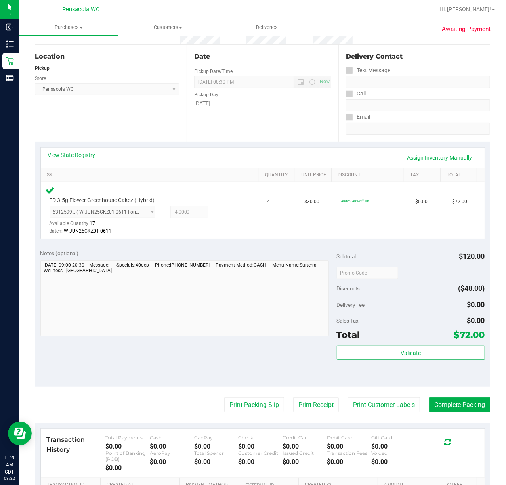
scroll to position [0, 0]
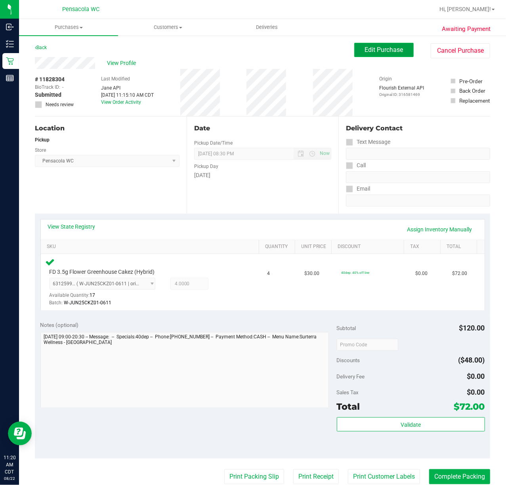
click at [376, 50] on span "Edit Purchase" at bounding box center [384, 50] width 38 height 8
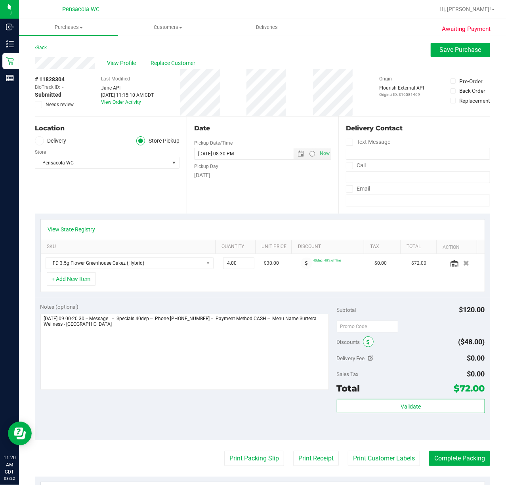
click at [365, 342] on span at bounding box center [368, 341] width 11 height 11
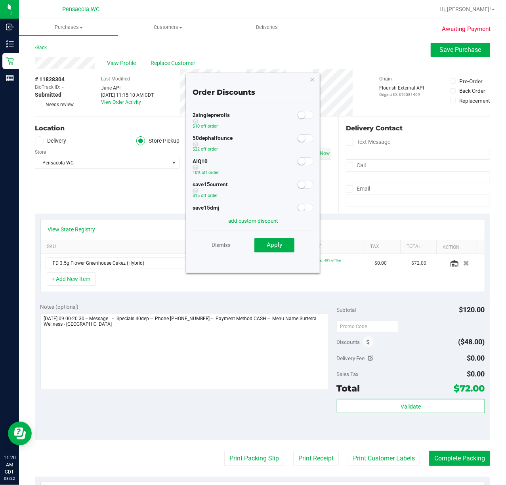
scroll to position [45, 0]
click at [303, 189] on span at bounding box center [306, 187] width 16 height 8
click at [273, 243] on span "Apply" at bounding box center [274, 244] width 15 height 7
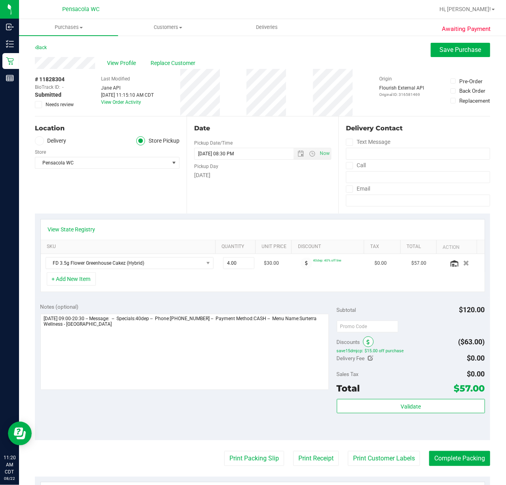
click at [363, 343] on span at bounding box center [368, 341] width 11 height 11
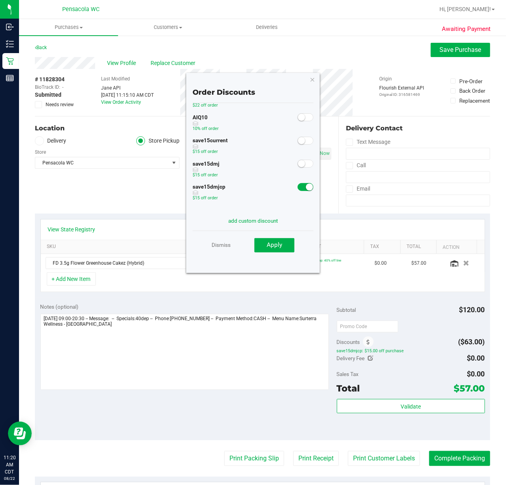
click at [301, 162] on span at bounding box center [306, 164] width 16 height 8
click at [298, 188] on span at bounding box center [306, 187] width 16 height 8
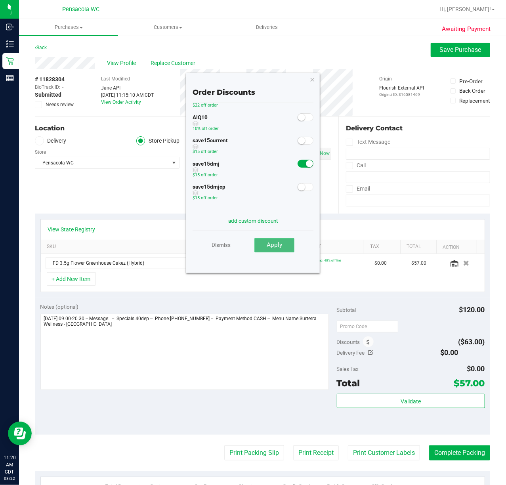
click at [278, 247] on span "Apply" at bounding box center [274, 244] width 15 height 7
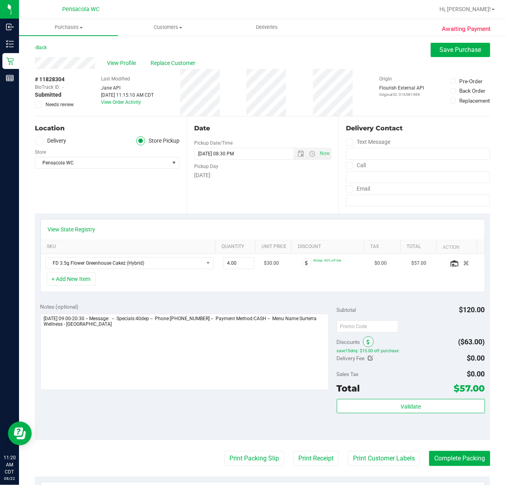
click at [365, 344] on span at bounding box center [368, 341] width 11 height 11
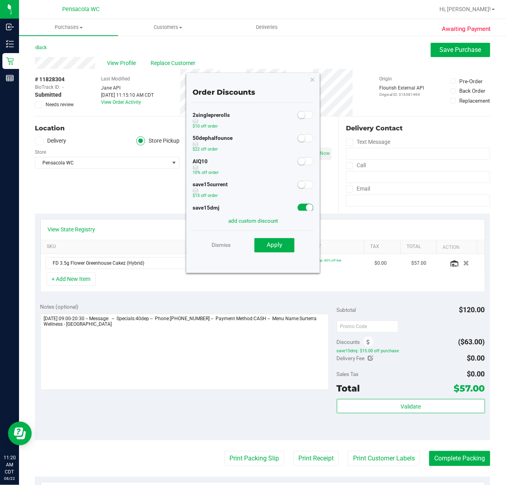
click at [298, 208] on span at bounding box center [306, 208] width 16 height 8
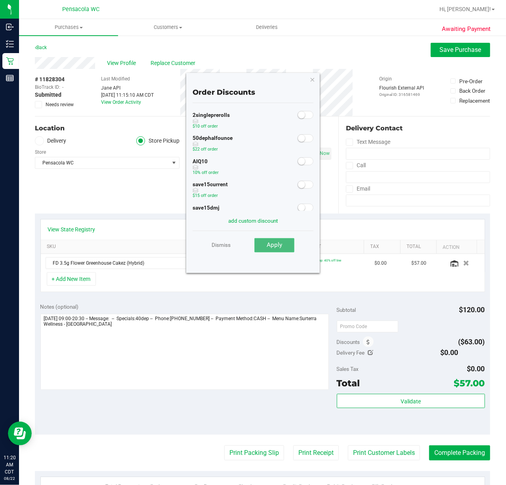
click at [284, 246] on button "Apply" at bounding box center [274, 245] width 40 height 14
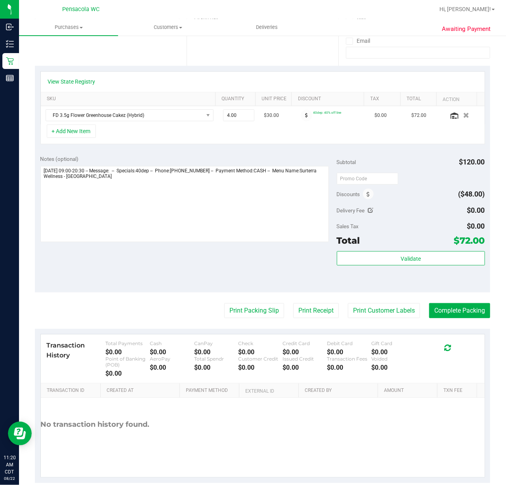
scroll to position [163, 0]
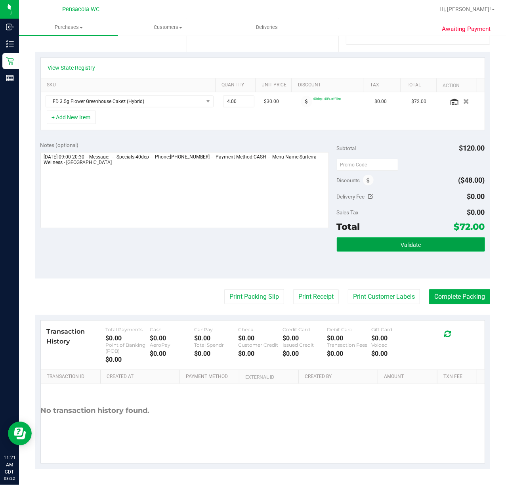
click at [354, 243] on button "Validate" at bounding box center [411, 244] width 148 height 14
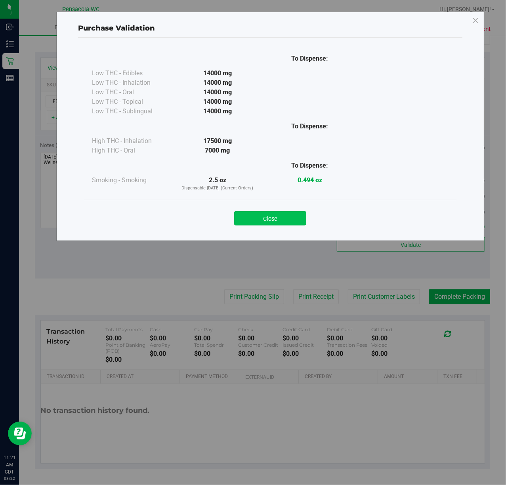
click at [276, 214] on button "Close" at bounding box center [270, 218] width 72 height 14
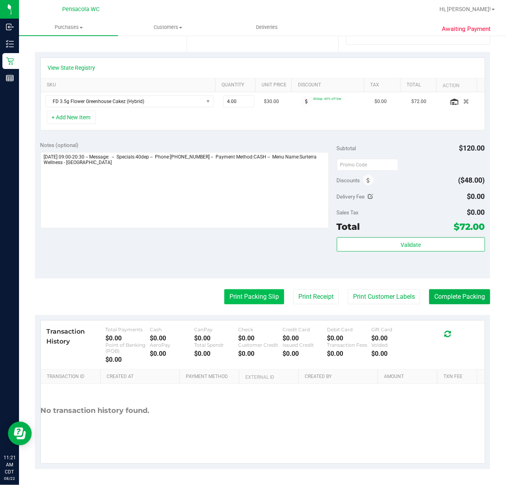
click at [248, 295] on button "Print Packing Slip" at bounding box center [254, 296] width 60 height 15
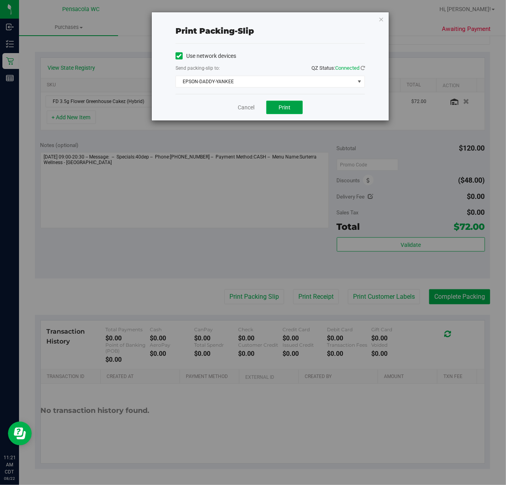
click at [289, 105] on span "Print" at bounding box center [285, 107] width 12 height 6
click at [382, 19] on icon "button" at bounding box center [381, 19] width 6 height 10
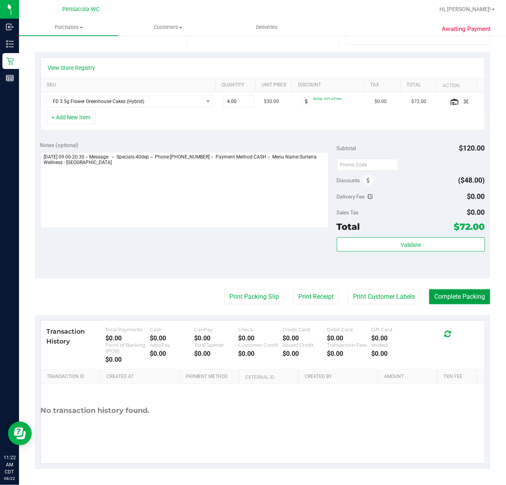
click at [439, 297] on button "Complete Packing" at bounding box center [459, 296] width 61 height 15
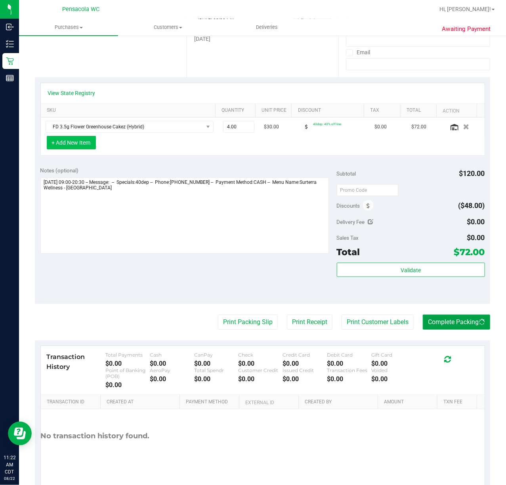
scroll to position [5, 0]
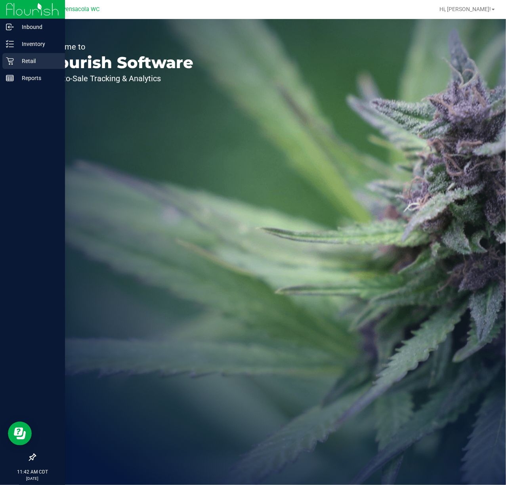
click at [30, 56] on p "Retail" at bounding box center [38, 61] width 48 height 10
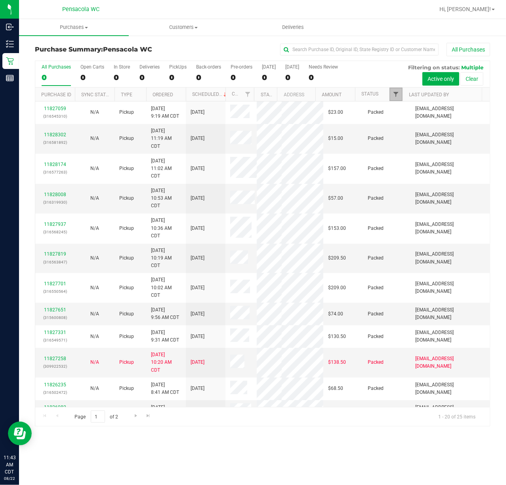
click at [395, 93] on span "Filter" at bounding box center [396, 94] width 6 height 6
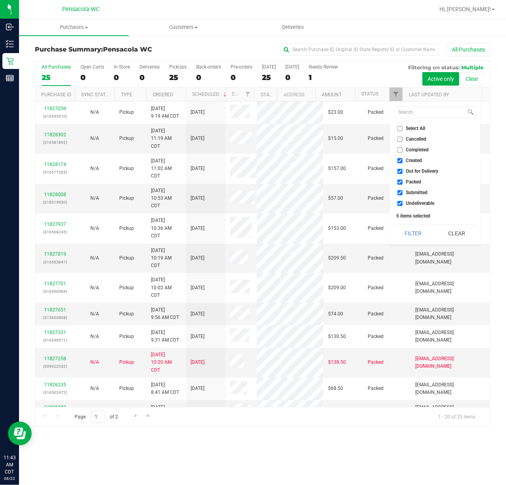
click at [400, 129] on input "Select All" at bounding box center [399, 128] width 5 height 5
checkbox input "true"
click at [400, 129] on input "Select All" at bounding box center [399, 128] width 5 height 5
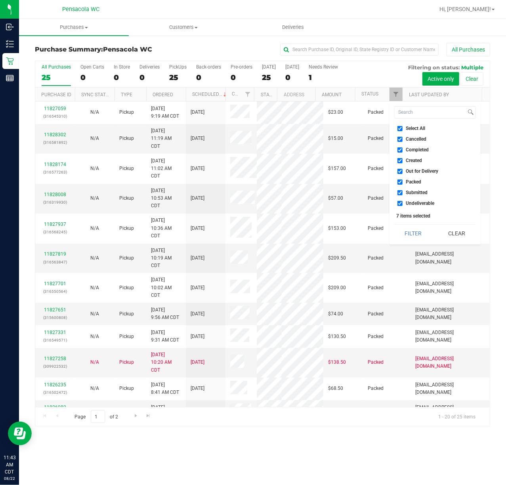
checkbox input "false"
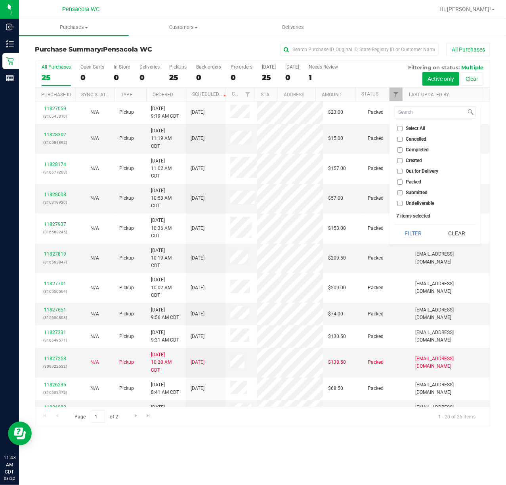
checkbox input "false"
click at [399, 194] on input "Submitted" at bounding box center [399, 192] width 5 height 5
checkbox input "true"
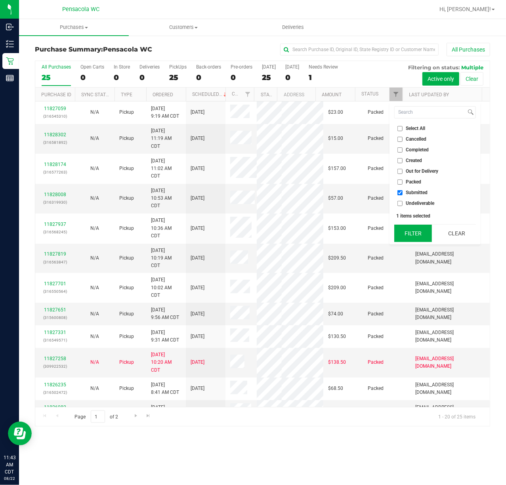
click at [411, 232] on button "Filter" at bounding box center [413, 233] width 38 height 17
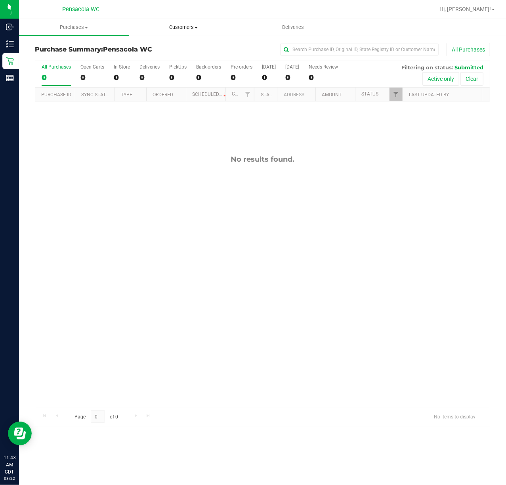
click at [178, 22] on uib-tab-heading "Customers All customers Add a new customer All physicians" at bounding box center [183, 27] width 109 height 16
click at [166, 55] on span "Add a new customer" at bounding box center [166, 57] width 74 height 7
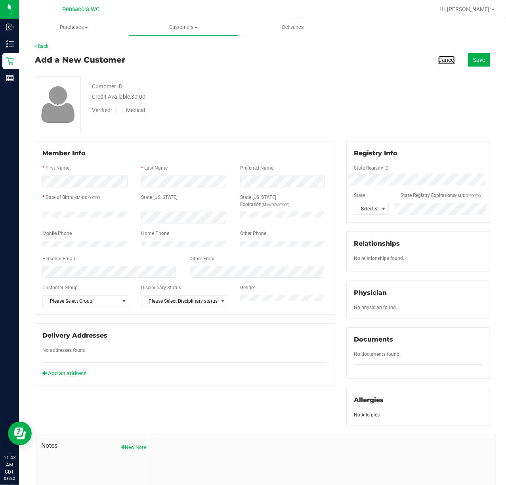
click at [438, 56] on link "Cancel" at bounding box center [446, 60] width 17 height 8
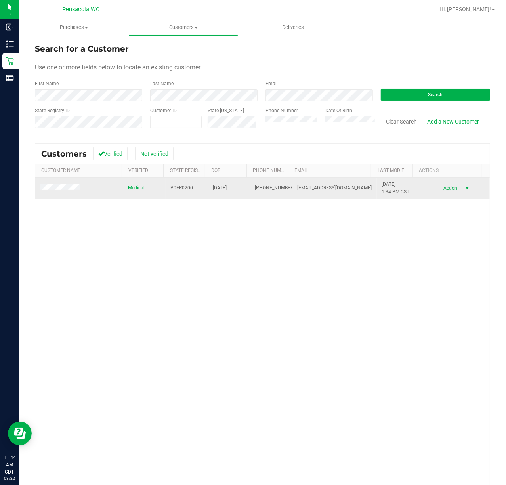
click at [438, 192] on span "Action" at bounding box center [450, 188] width 26 height 11
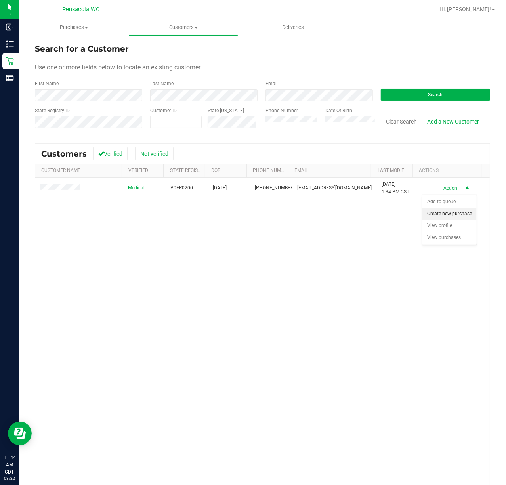
click at [439, 216] on li "Create new purchase" at bounding box center [449, 214] width 54 height 12
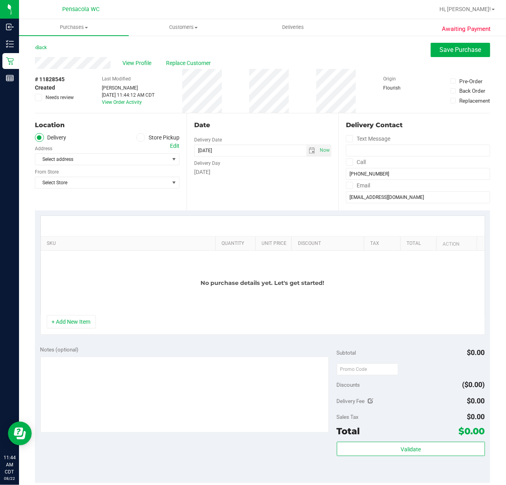
click at [138, 137] on icon at bounding box center [140, 137] width 5 height 0
click at [0, 0] on input "Store Pickup" at bounding box center [0, 0] width 0 height 0
click at [119, 160] on span "Select Store" at bounding box center [102, 159] width 134 height 11
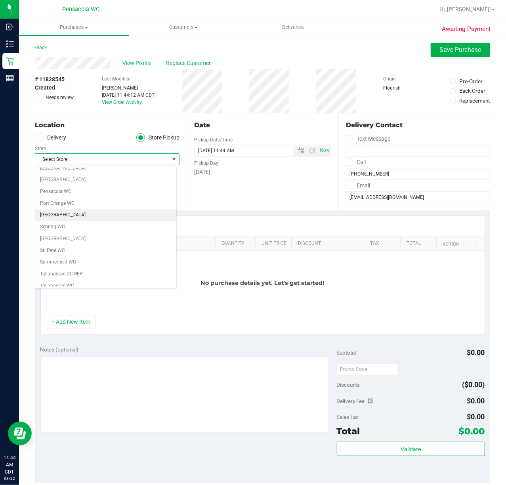
scroll to position [422, 0]
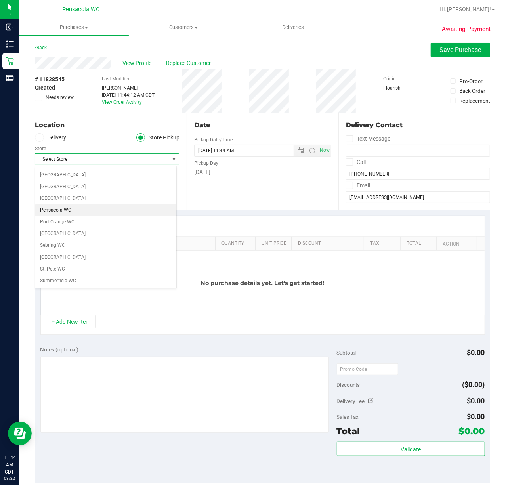
click at [62, 216] on li "Pensacola WC" at bounding box center [105, 210] width 141 height 12
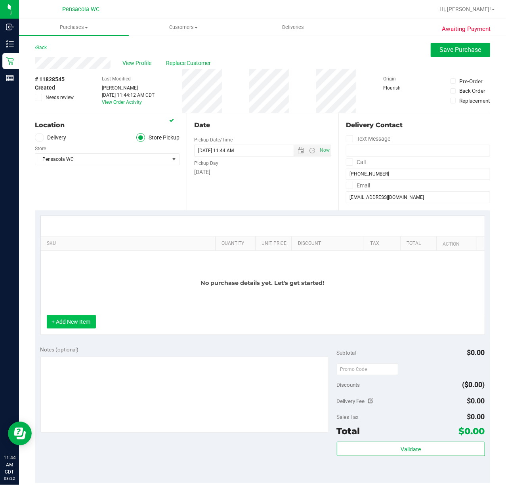
click at [83, 319] on button "+ Add New Item" at bounding box center [71, 321] width 49 height 13
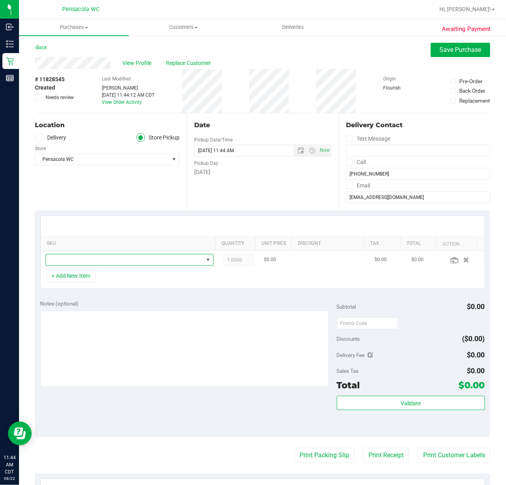
click at [126, 261] on span "NO DATA FOUND" at bounding box center [124, 259] width 157 height 11
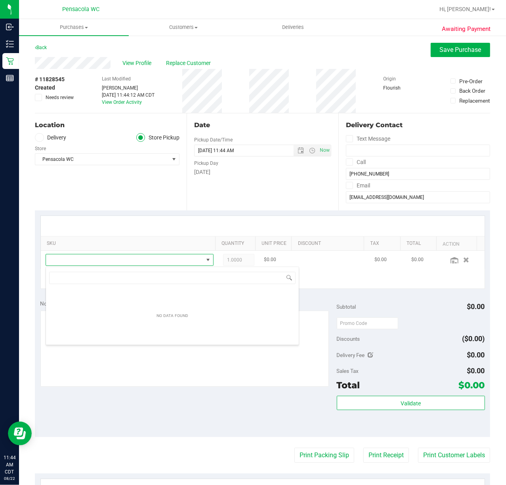
scroll to position [12, 161]
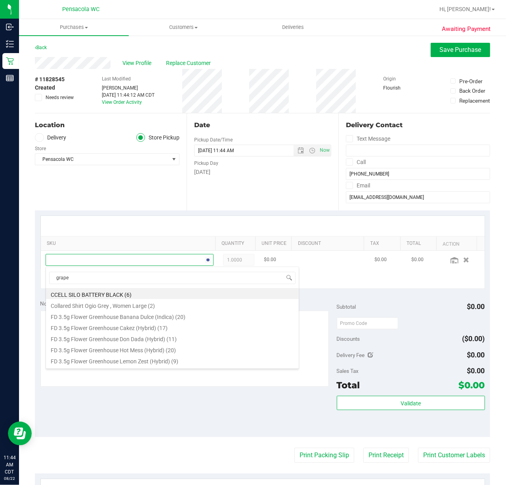
type input "grape"
click at [161, 303] on li "FT 0.5g Pre-Roll Grape Essence (Hybrid) 5ct (10)" at bounding box center [172, 304] width 253 height 11
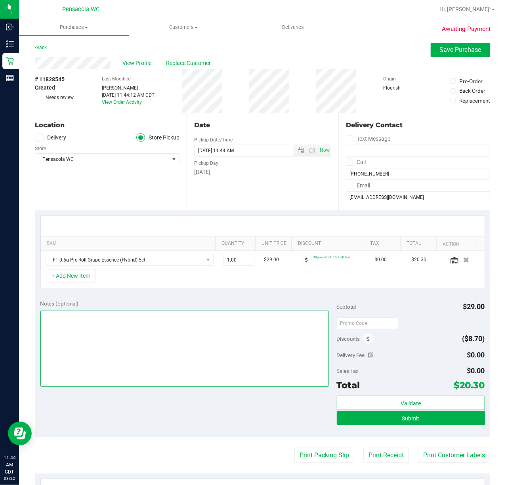
click at [159, 353] on textarea at bounding box center [184, 349] width 288 height 76
type textarea "g"
type textarea "employee discount please :)"
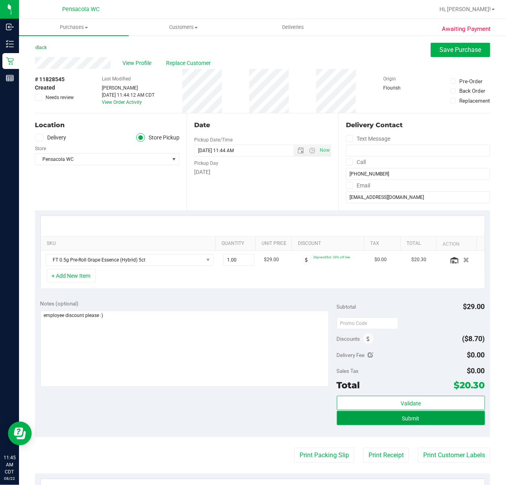
click at [380, 418] on button "Submit" at bounding box center [411, 418] width 148 height 14
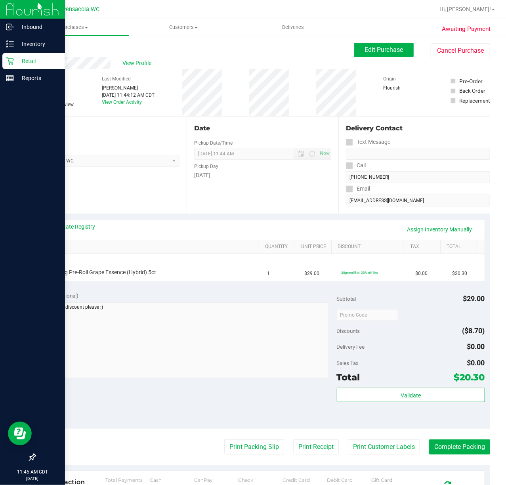
click at [7, 61] on icon at bounding box center [10, 61] width 8 height 8
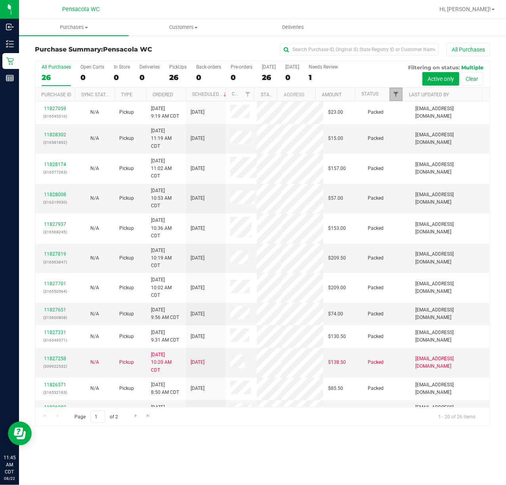
click at [399, 91] on span "Filter" at bounding box center [396, 94] width 6 height 6
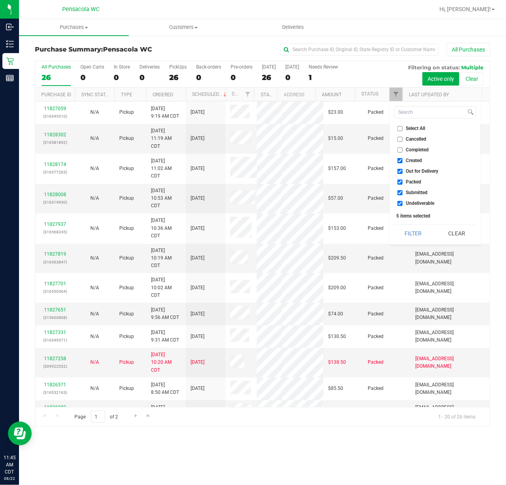
click at [398, 125] on li "Select All" at bounding box center [435, 128] width 82 height 8
click at [398, 129] on input "Select All" at bounding box center [399, 128] width 5 height 5
checkbox input "true"
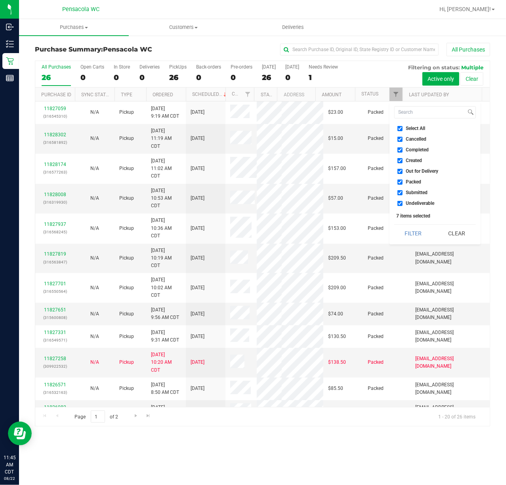
click at [398, 129] on input "Select All" at bounding box center [399, 128] width 5 height 5
checkbox input "false"
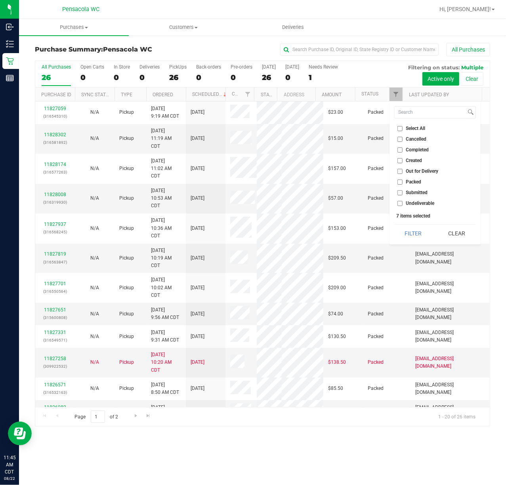
checkbox input "false"
click at [399, 193] on input "Submitted" at bounding box center [399, 192] width 5 height 5
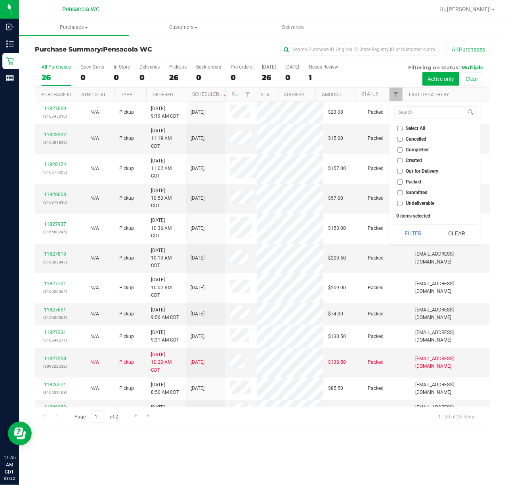
checkbox input "true"
click at [409, 231] on button "Filter" at bounding box center [413, 233] width 38 height 17
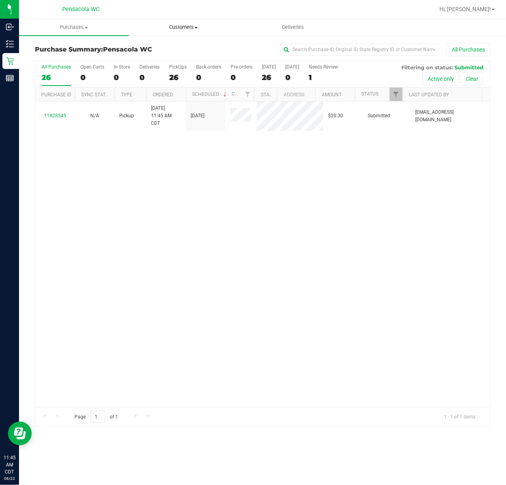
click at [171, 25] on span "Customers" at bounding box center [183, 27] width 109 height 7
click at [177, 54] on span "Add a new customer" at bounding box center [166, 57] width 74 height 7
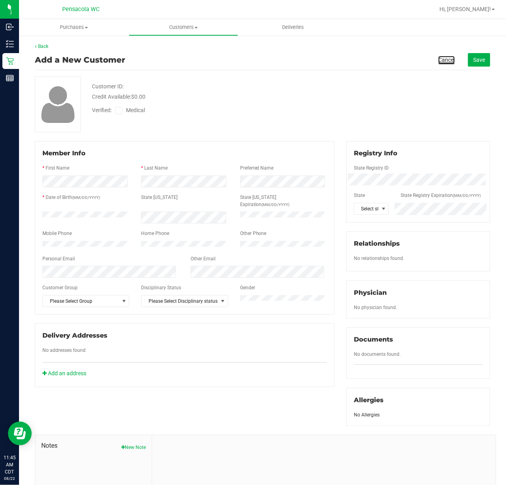
click at [438, 59] on link "Cancel" at bounding box center [446, 60] width 17 height 8
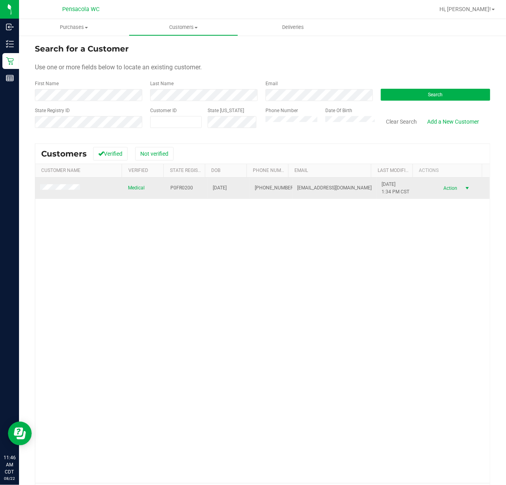
click at [441, 183] on span "Action" at bounding box center [450, 188] width 26 height 11
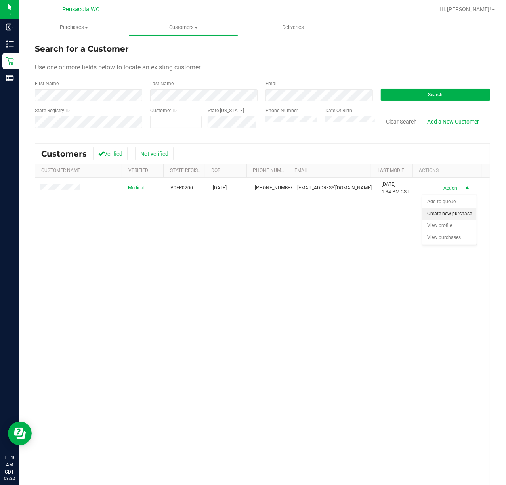
click at [443, 211] on li "Create new purchase" at bounding box center [449, 214] width 54 height 12
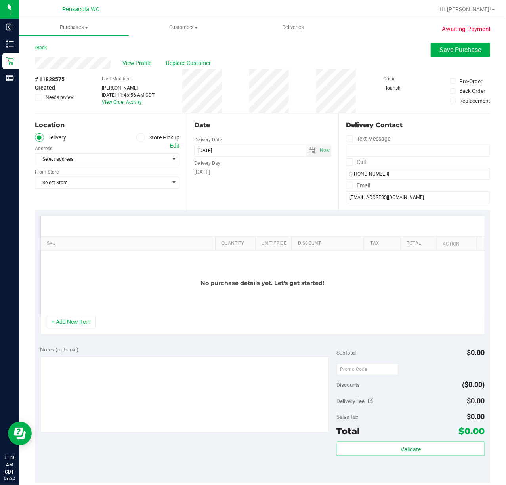
click at [138, 137] on icon at bounding box center [140, 137] width 5 height 0
click at [0, 0] on input "Store Pickup" at bounding box center [0, 0] width 0 height 0
click at [139, 164] on span "Select Store" at bounding box center [102, 159] width 134 height 11
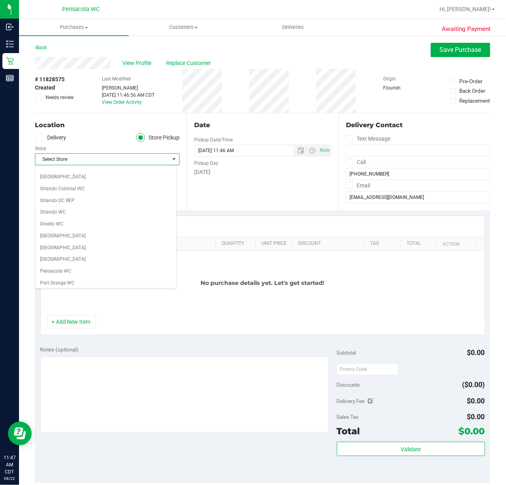
scroll to position [422, 0]
click at [82, 216] on li "Pensacola WC" at bounding box center [105, 210] width 141 height 12
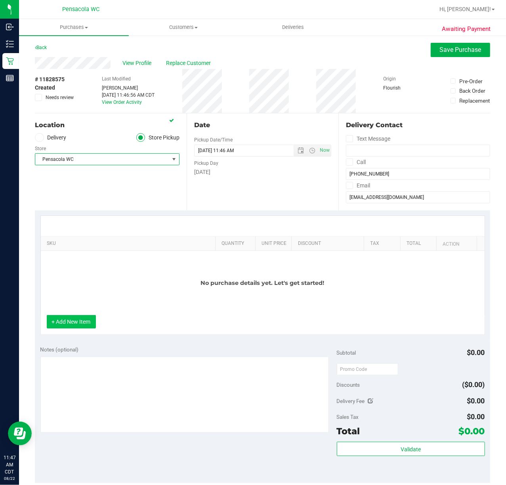
click at [81, 327] on button "+ Add New Item" at bounding box center [71, 321] width 49 height 13
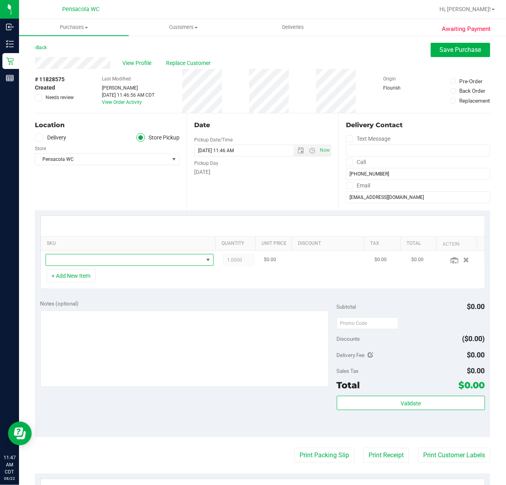
click at [102, 260] on span "NO DATA FOUND" at bounding box center [124, 259] width 157 height 11
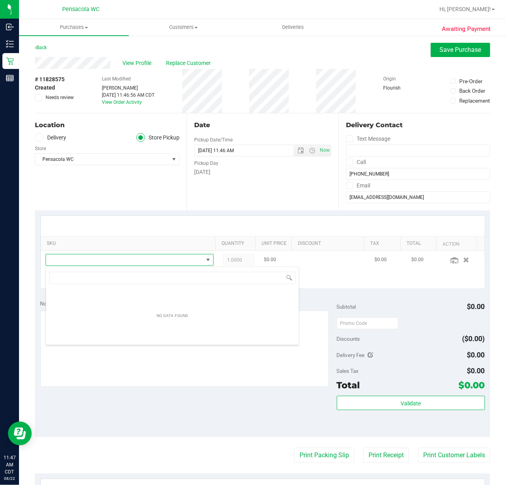
scroll to position [12, 161]
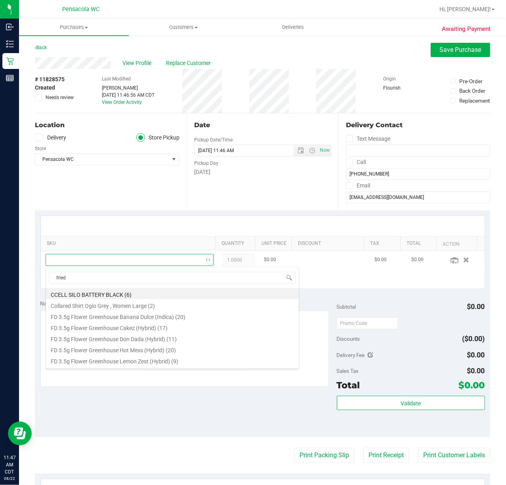
type input "fried"
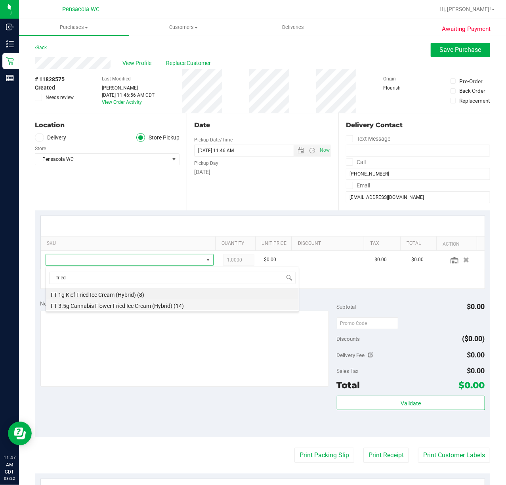
click at [151, 308] on li "FT 3.5g Cannabis Flower Fried Ice Cream (Hybrid) (14)" at bounding box center [172, 304] width 253 height 11
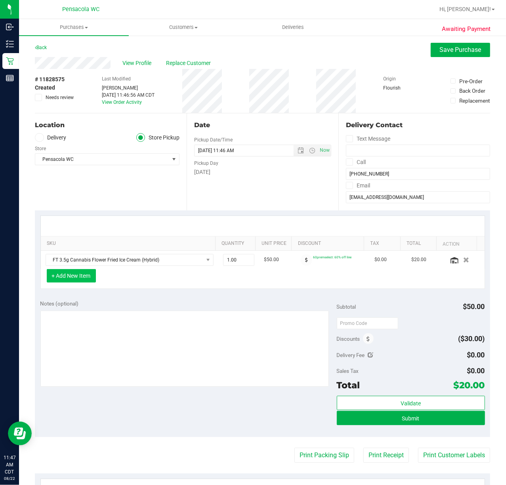
click at [83, 276] on button "+ Add New Item" at bounding box center [71, 275] width 49 height 13
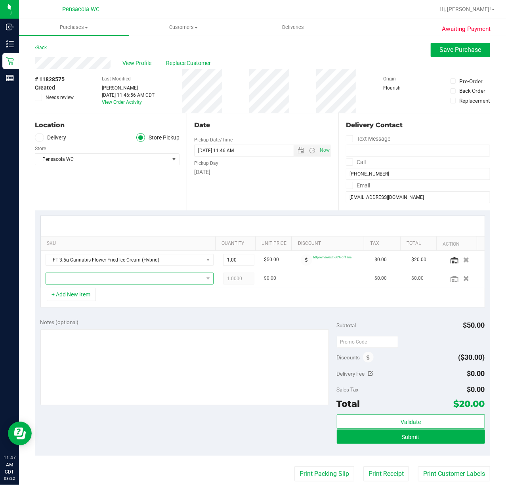
click at [84, 278] on span "NO DATA FOUND" at bounding box center [124, 278] width 157 height 11
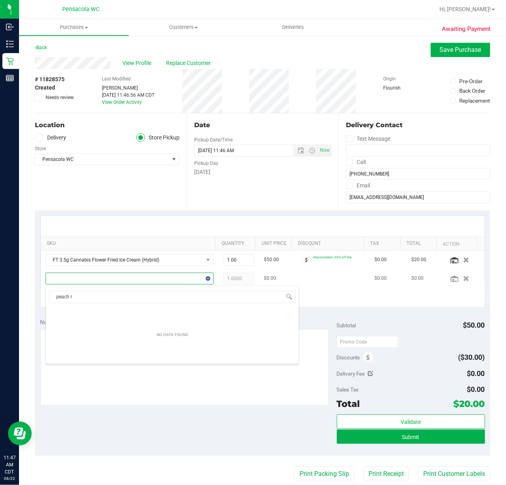
type input "peach"
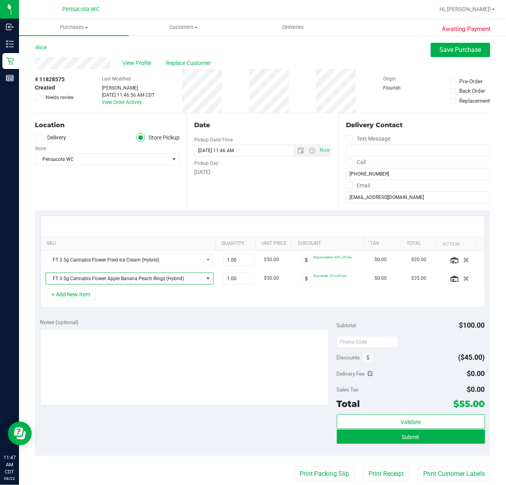
click at [90, 279] on span "FT 3.5g Cannabis Flower Apple Banana Peach Ringz (Hybrid)" at bounding box center [124, 278] width 157 height 11
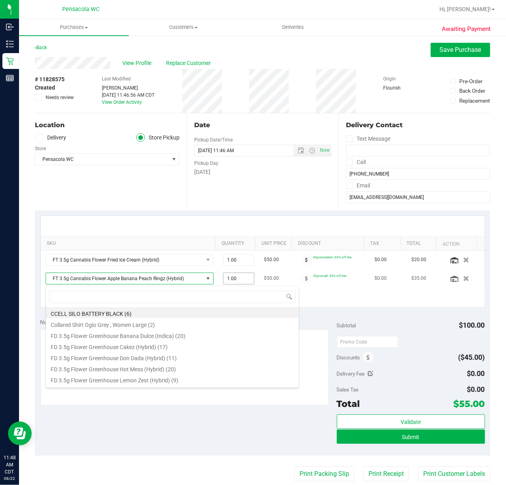
click at [223, 279] on span "1.00 1" at bounding box center [238, 279] width 31 height 12
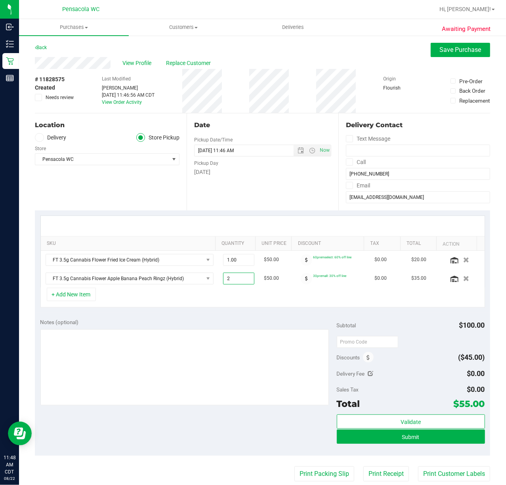
type input "2"
click at [73, 297] on button "+ Add New Item" at bounding box center [71, 294] width 49 height 13
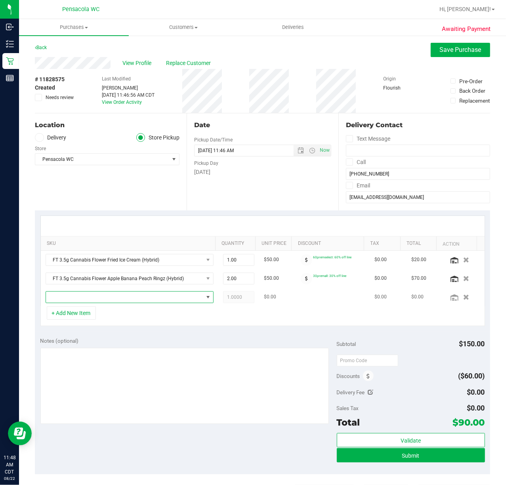
click at [67, 300] on span "NO DATA FOUND" at bounding box center [124, 297] width 157 height 11
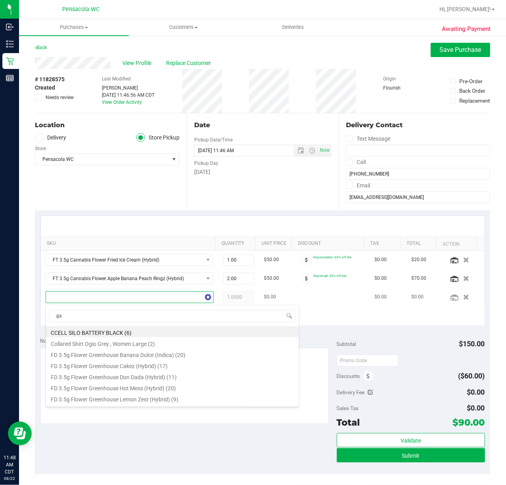
type input "gas"
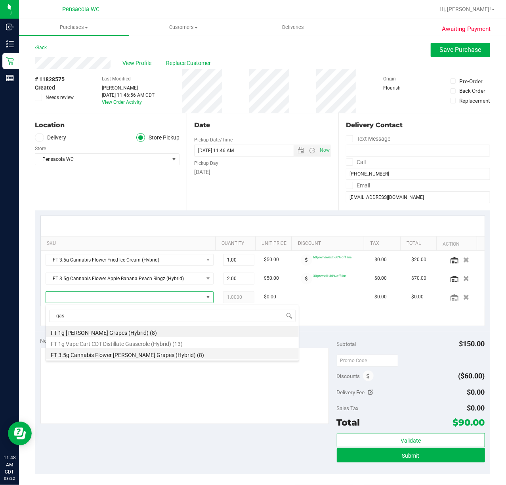
click at [108, 357] on li "FT 3.5g Cannabis Flower Gaspar's Grapes (Hybrid) (8)" at bounding box center [172, 353] width 253 height 11
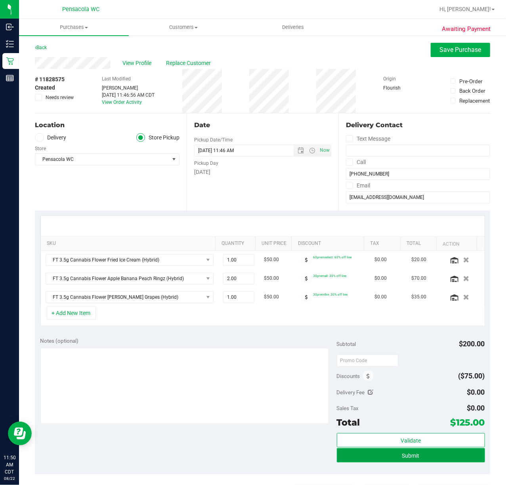
click at [420, 460] on button "Submit" at bounding box center [411, 455] width 148 height 14
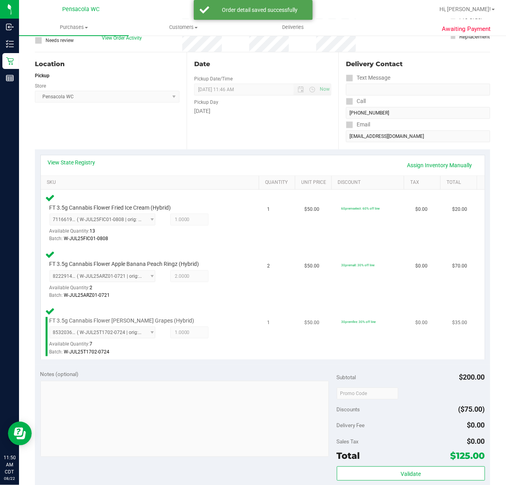
scroll to position [158, 0]
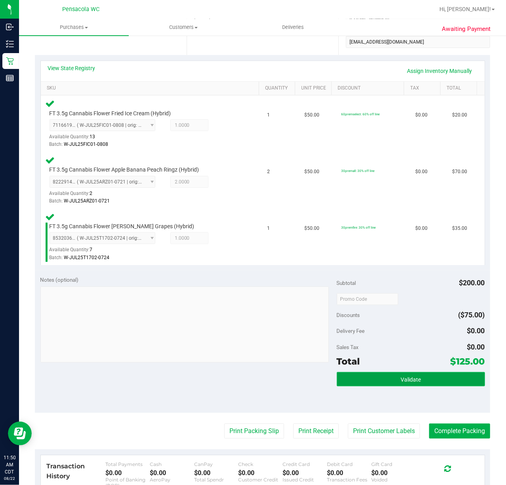
click at [374, 377] on button "Validate" at bounding box center [411, 379] width 148 height 14
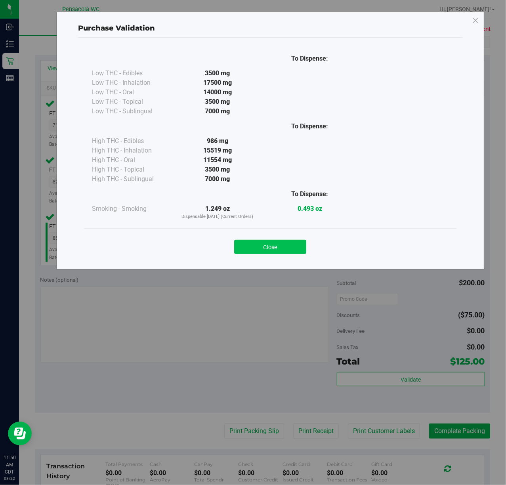
click at [262, 246] on button "Close" at bounding box center [270, 247] width 72 height 14
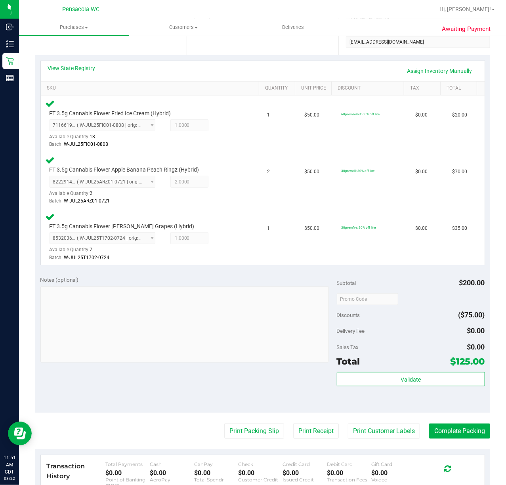
scroll to position [0, 0]
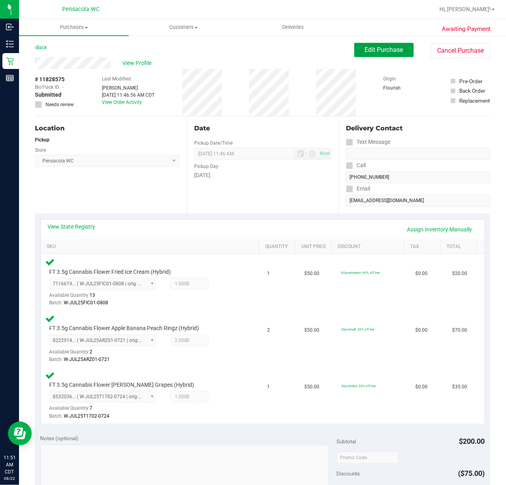
click at [373, 46] on span "Edit Purchase" at bounding box center [384, 50] width 38 height 8
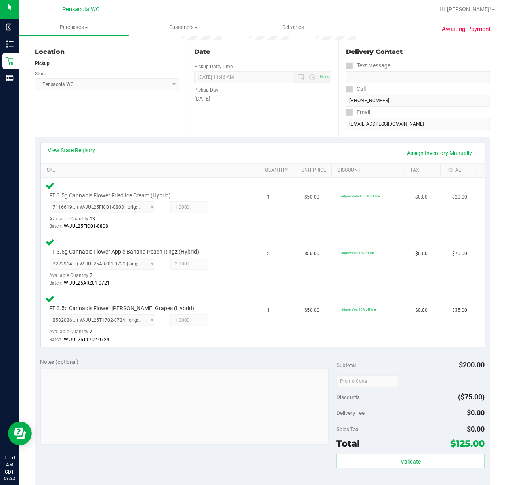
scroll to position [158, 0]
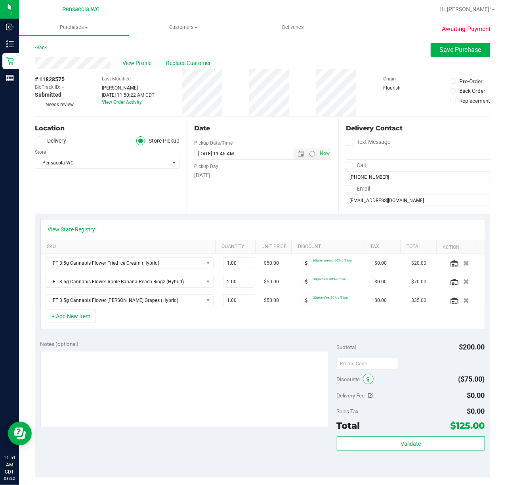
click at [363, 380] on span at bounding box center [368, 379] width 11 height 11
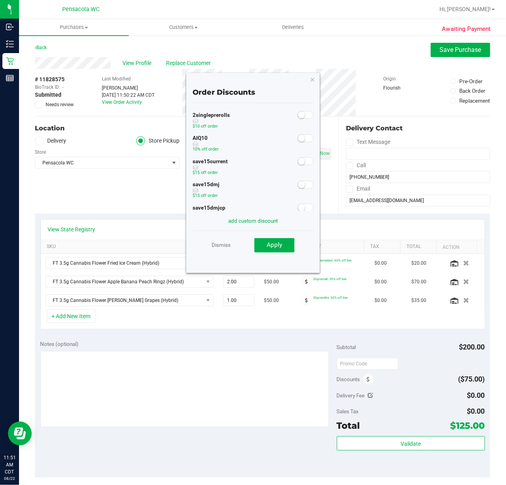
click at [301, 140] on span at bounding box center [306, 138] width 16 height 8
click at [278, 244] on span "Apply" at bounding box center [274, 244] width 15 height 7
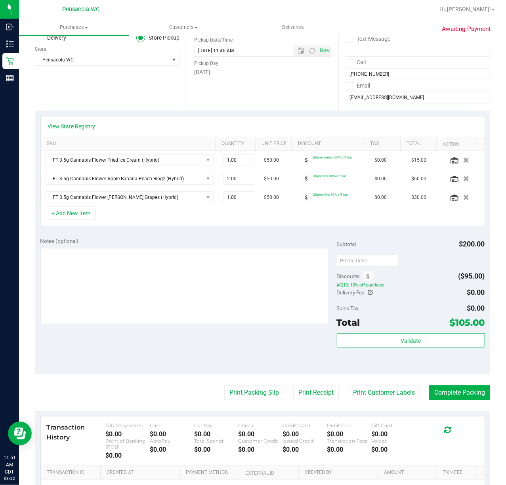
scroll to position [158, 0]
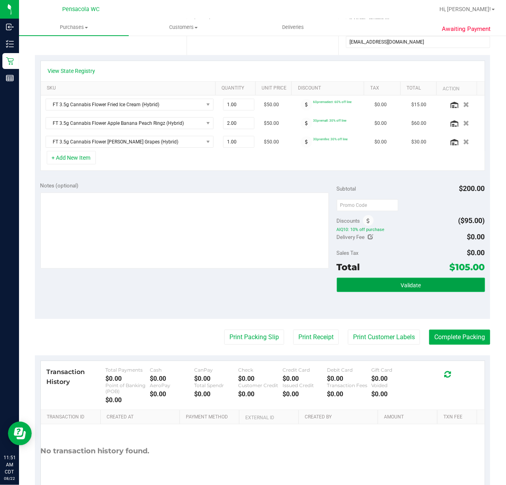
click at [382, 282] on button "Validate" at bounding box center [411, 285] width 148 height 14
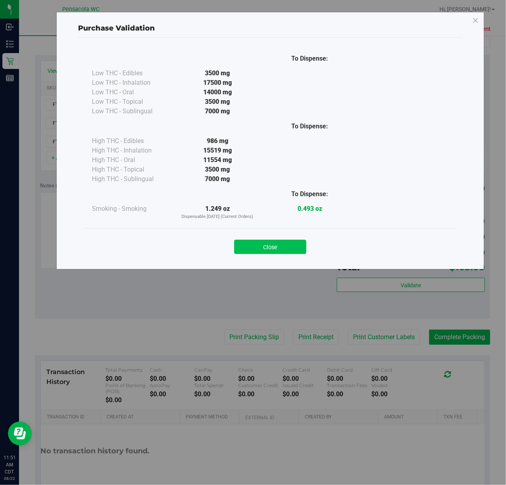
click at [292, 245] on button "Close" at bounding box center [270, 247] width 72 height 14
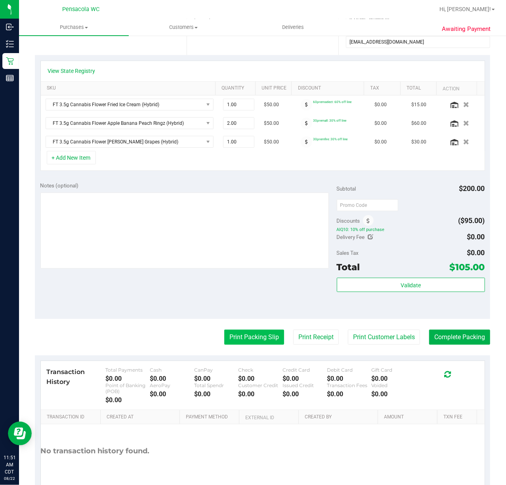
click at [235, 334] on button "Print Packing Slip" at bounding box center [254, 337] width 60 height 15
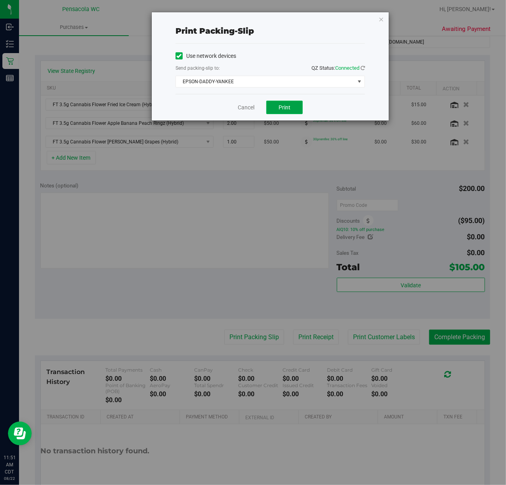
click at [280, 110] on span "Print" at bounding box center [285, 107] width 12 height 6
click at [377, 19] on div "Print packing-slip Use network devices Send packing-slip to: QZ Status: Connect…" at bounding box center [270, 66] width 237 height 108
click at [380, 17] on icon "button" at bounding box center [381, 19] width 6 height 10
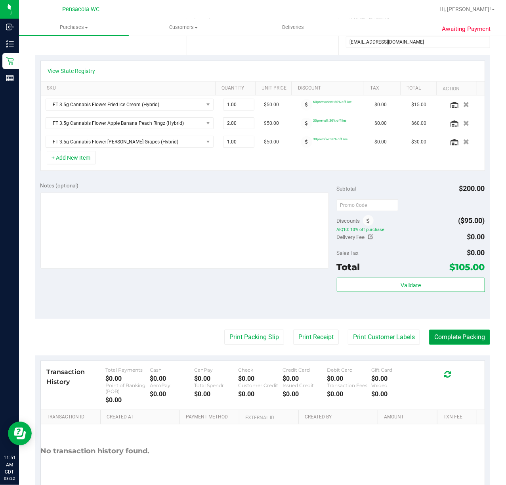
click at [441, 338] on button "Complete Packing" at bounding box center [459, 337] width 61 height 15
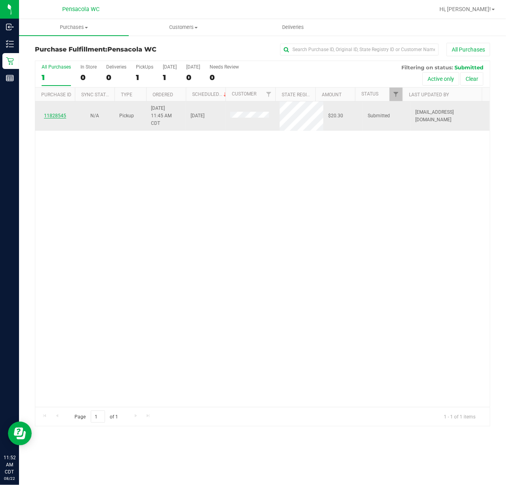
click at [54, 114] on link "11828545" at bounding box center [55, 116] width 22 height 6
click at [56, 115] on link "11828545" at bounding box center [55, 116] width 22 height 6
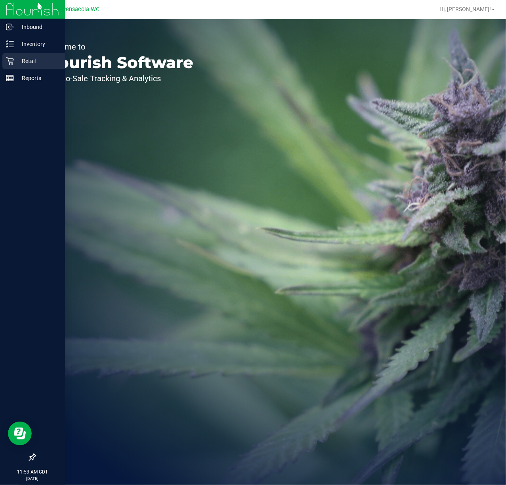
click at [31, 60] on p "Retail" at bounding box center [38, 61] width 48 height 10
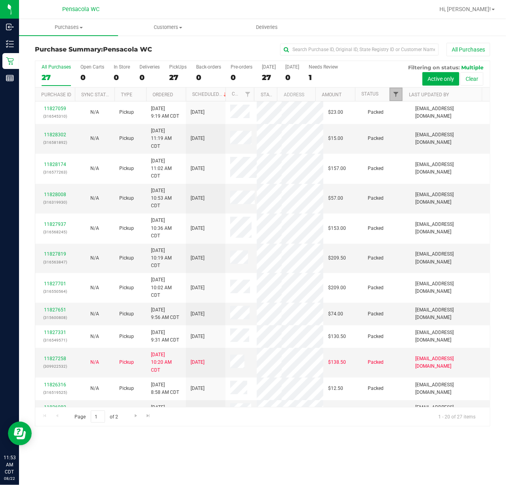
click at [398, 96] on span "Filter" at bounding box center [396, 94] width 6 height 6
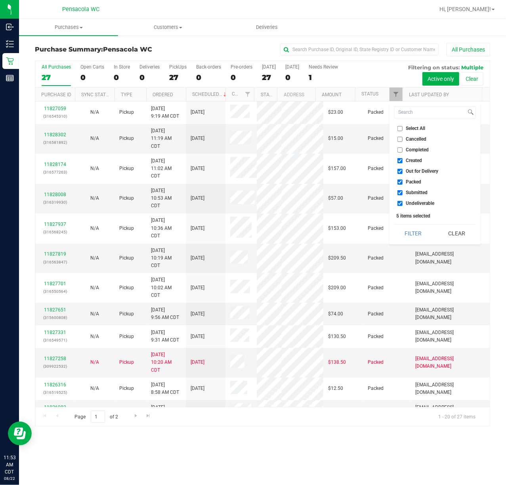
click at [399, 132] on li "Select All" at bounding box center [435, 128] width 82 height 8
click at [400, 129] on input "Select All" at bounding box center [399, 128] width 5 height 5
checkbox input "true"
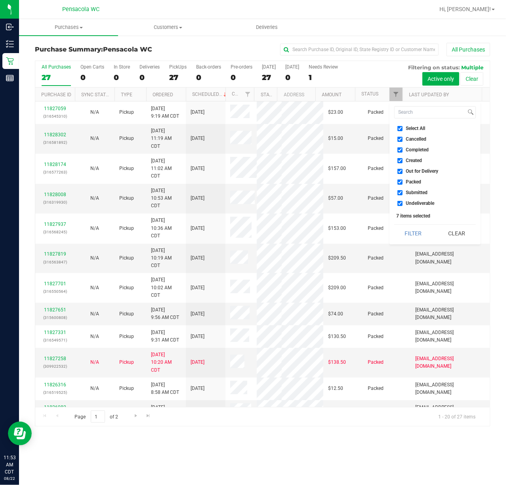
click at [400, 129] on input "Select All" at bounding box center [399, 128] width 5 height 5
checkbox input "false"
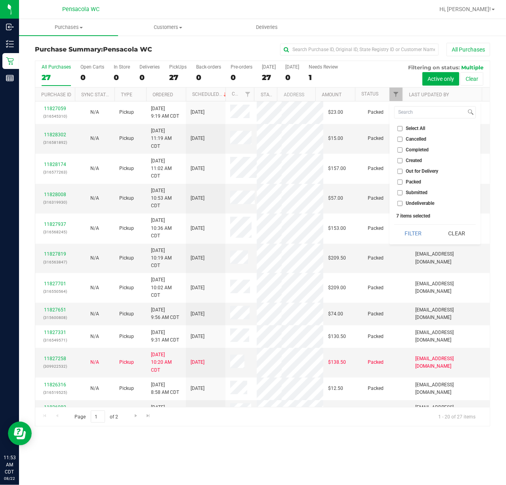
checkbox input "false"
click at [398, 193] on input "Submitted" at bounding box center [399, 192] width 5 height 5
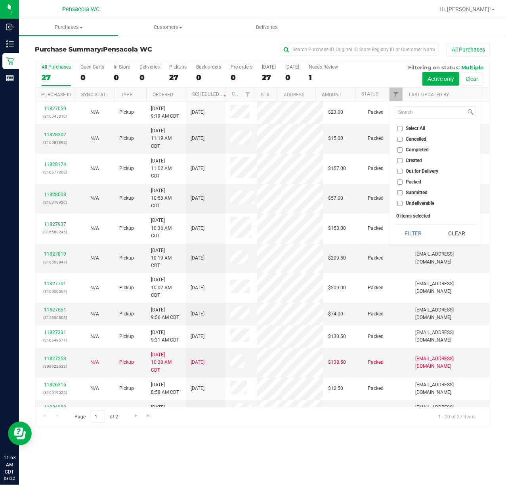
checkbox input "true"
click at [406, 230] on button "Filter" at bounding box center [413, 233] width 38 height 17
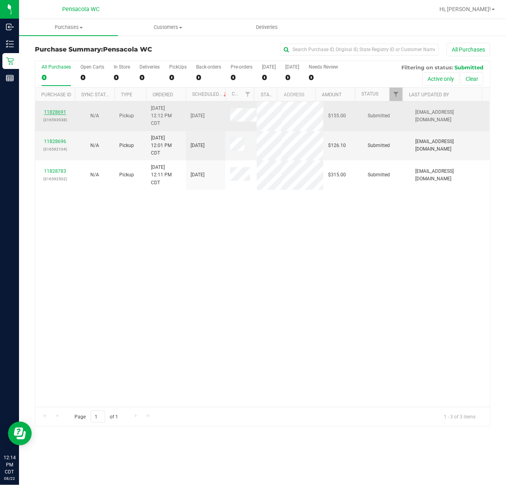
click at [63, 112] on link "11828691" at bounding box center [55, 112] width 22 height 6
click at [63, 111] on link "11828696" at bounding box center [55, 112] width 22 height 6
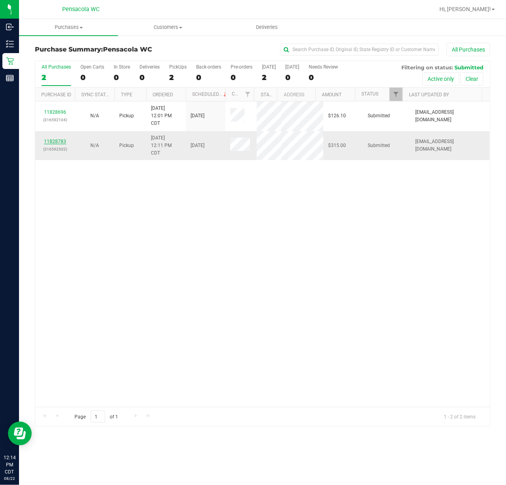
click at [61, 143] on link "11828783" at bounding box center [55, 142] width 22 height 6
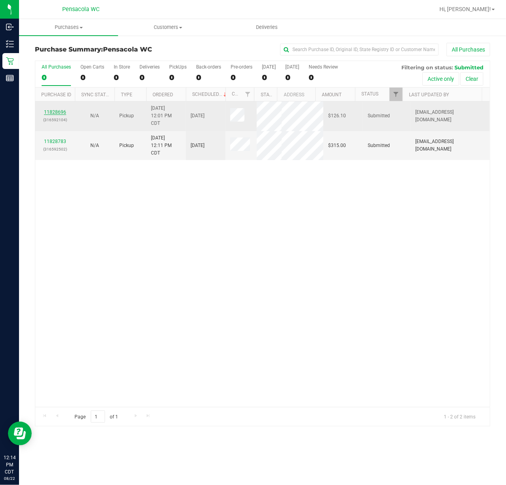
click at [55, 111] on link "11828696" at bounding box center [55, 112] width 22 height 6
click at [57, 112] on link "11828696" at bounding box center [55, 112] width 22 height 6
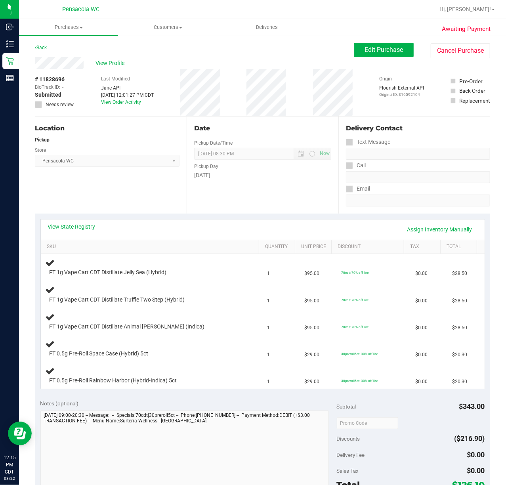
click at [99, 198] on div "Location Pickup Store Pensacola WC Select Store Bonita Springs WC Boynton Beach…" at bounding box center [111, 164] width 152 height 97
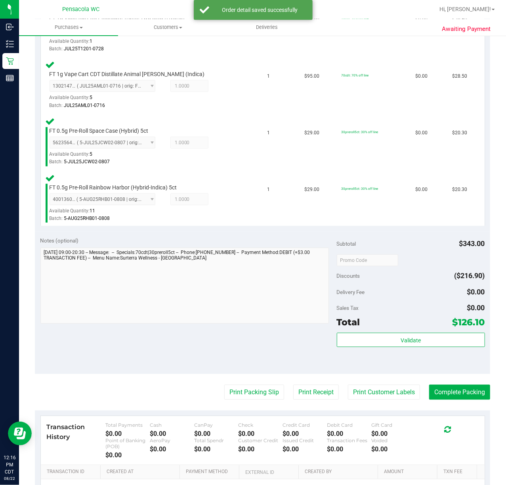
scroll to position [317, 0]
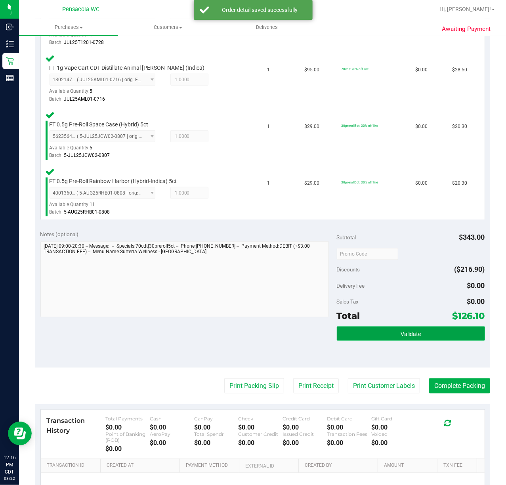
click at [372, 328] on button "Validate" at bounding box center [411, 333] width 148 height 14
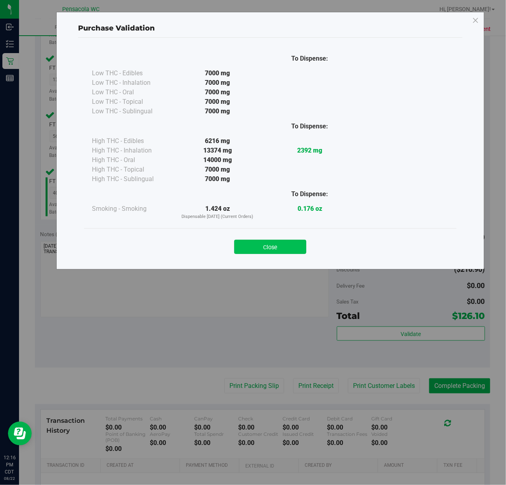
click at [244, 241] on button "Close" at bounding box center [270, 247] width 72 height 14
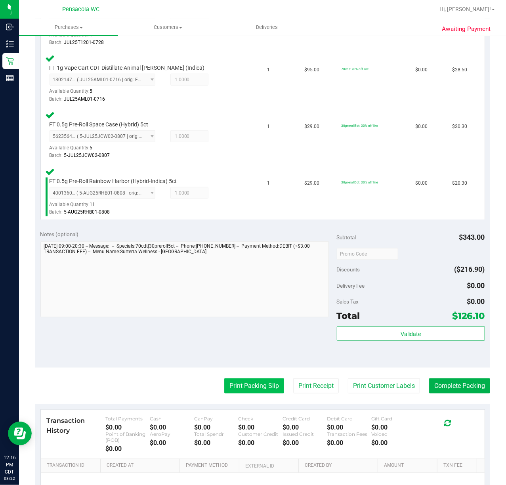
click at [246, 379] on button "Print Packing Slip" at bounding box center [254, 385] width 60 height 15
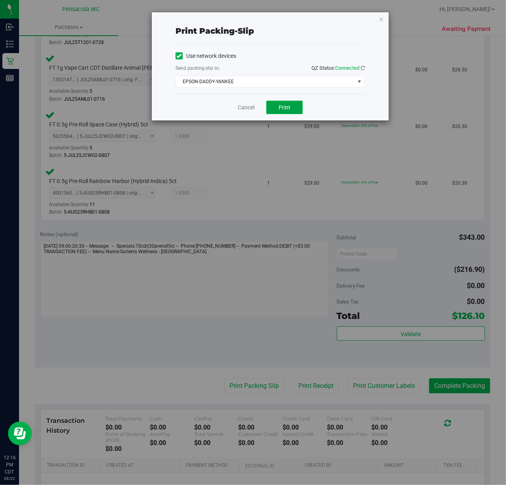
click at [288, 114] on button "Print" at bounding box center [284, 107] width 36 height 13
click at [379, 18] on icon "button" at bounding box center [381, 19] width 6 height 10
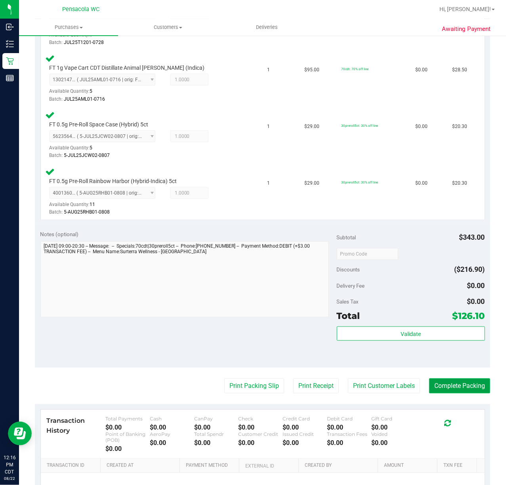
click at [441, 387] on button "Complete Packing" at bounding box center [459, 385] width 61 height 15
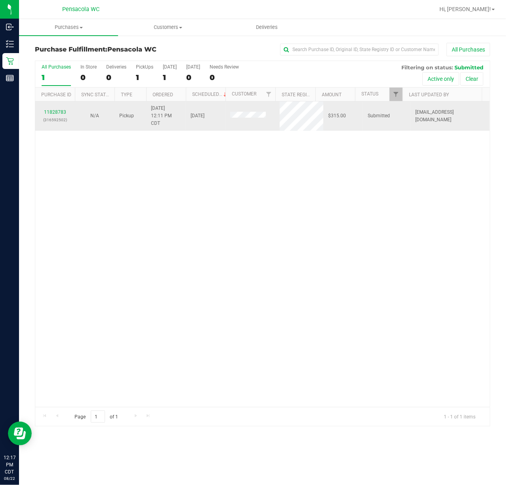
click at [50, 115] on div "11828783 (316592502)" at bounding box center [55, 116] width 30 height 15
click at [53, 111] on link "11828783" at bounding box center [55, 112] width 22 height 6
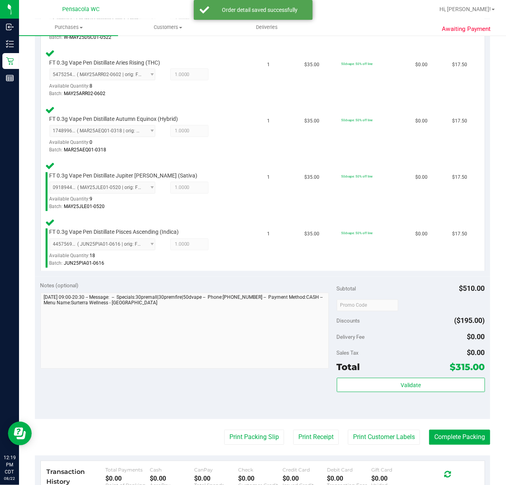
scroll to position [687, 0]
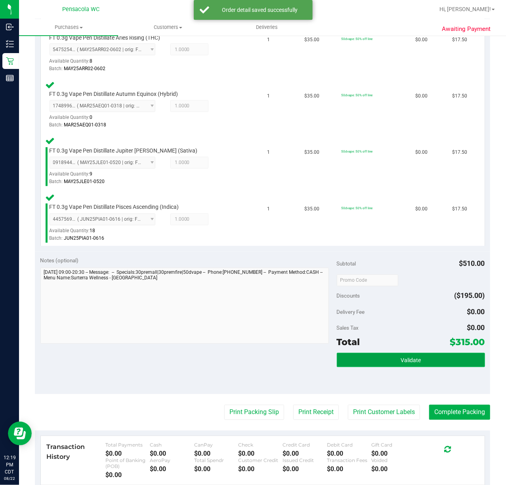
click at [359, 359] on button "Validate" at bounding box center [411, 360] width 148 height 14
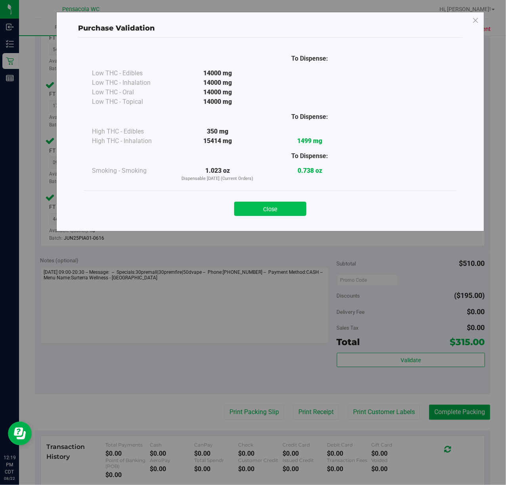
click at [269, 211] on button "Close" at bounding box center [270, 209] width 72 height 14
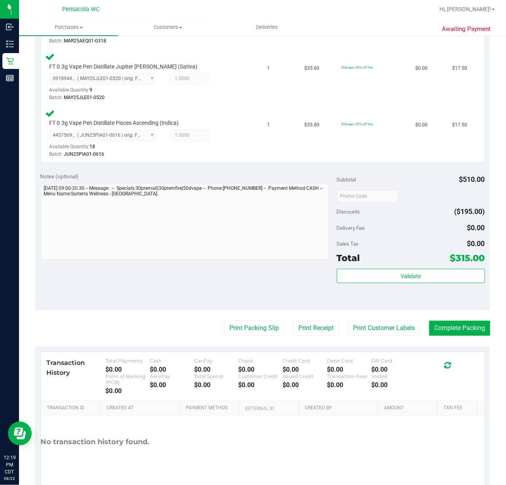
scroll to position [801, 0]
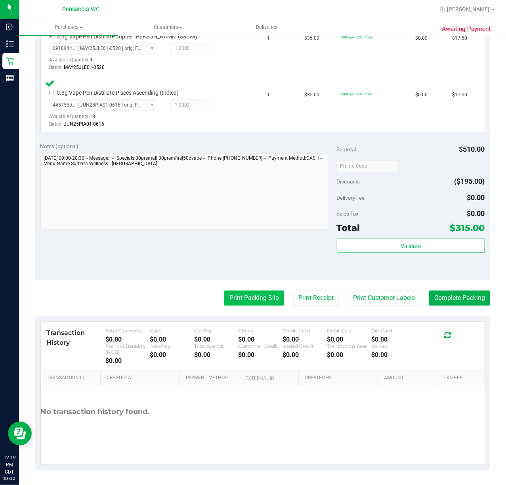
click at [261, 294] on button "Print Packing Slip" at bounding box center [254, 297] width 60 height 15
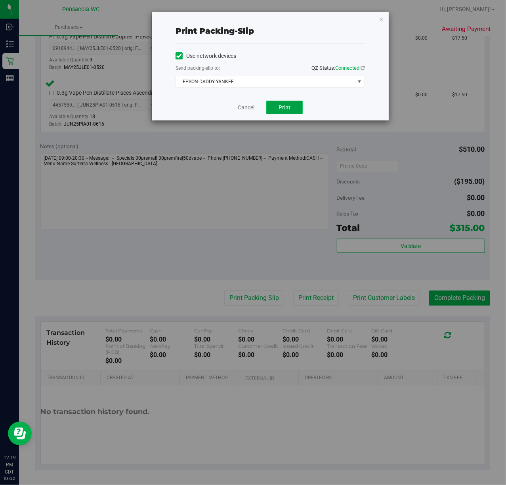
click at [276, 108] on button "Print" at bounding box center [284, 107] width 36 height 13
click at [383, 16] on icon "button" at bounding box center [381, 19] width 6 height 10
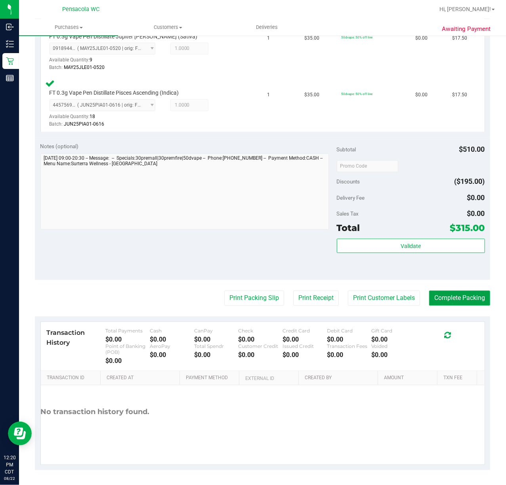
click at [451, 295] on button "Complete Packing" at bounding box center [459, 297] width 61 height 15
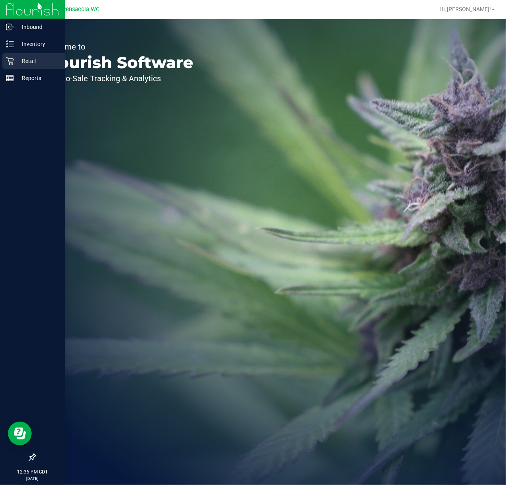
click at [11, 63] on icon at bounding box center [10, 61] width 8 height 8
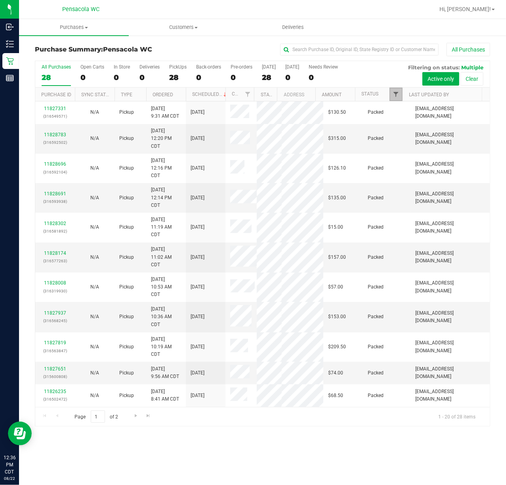
click at [395, 94] on span "Filter" at bounding box center [396, 94] width 6 height 6
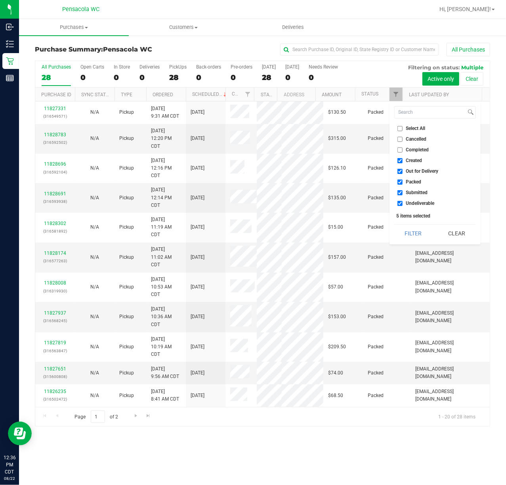
click at [398, 130] on input "Select All" at bounding box center [399, 128] width 5 height 5
checkbox input "true"
click at [398, 130] on input "Select All" at bounding box center [399, 128] width 5 height 5
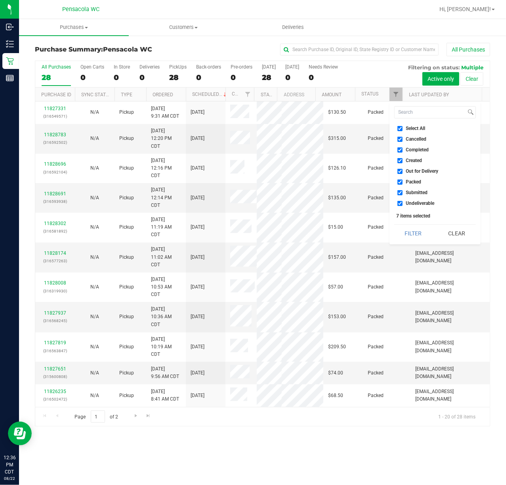
checkbox input "false"
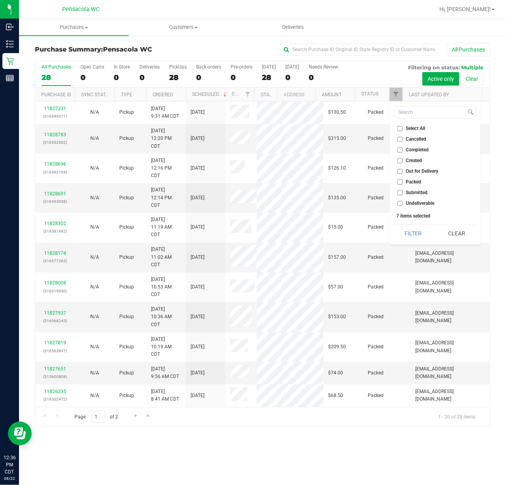
checkbox input "false"
click at [401, 189] on li "Submitted" at bounding box center [435, 193] width 82 height 8
click at [401, 191] on input "Submitted" at bounding box center [399, 192] width 5 height 5
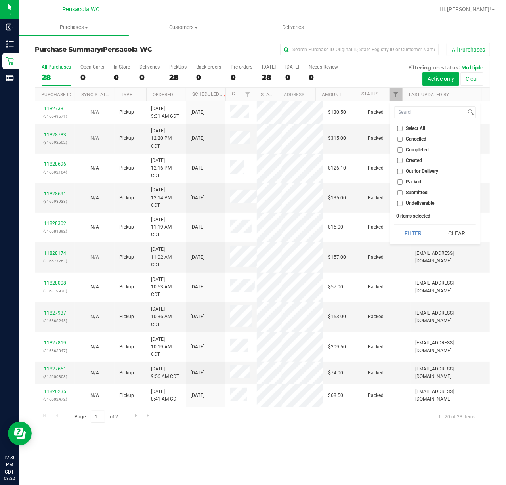
checkbox input "true"
click at [401, 234] on button "Filter" at bounding box center [413, 233] width 38 height 17
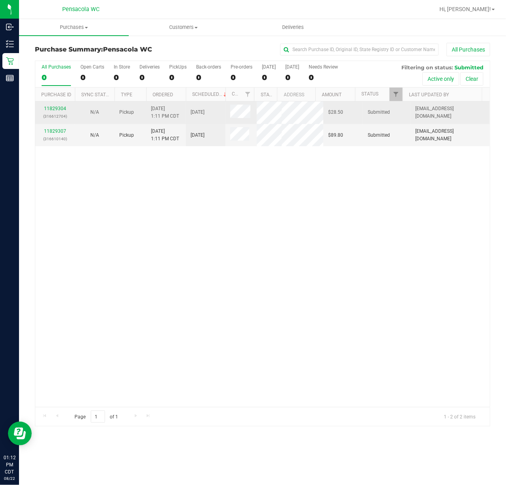
click at [49, 105] on td "11829304 (316612704)" at bounding box center [55, 112] width 40 height 23
click at [52, 109] on link "11829304" at bounding box center [55, 109] width 22 height 6
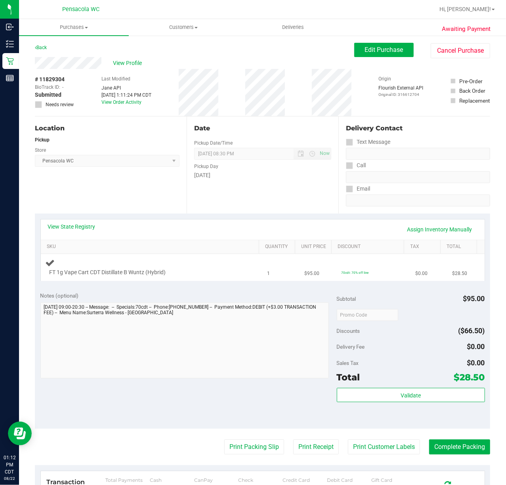
drag, startPoint x: 233, startPoint y: 261, endPoint x: 229, endPoint y: 260, distance: 4.1
click at [231, 260] on div "FT 1g Vape Cart CDT Distillate B Wuntz (Hybrid)" at bounding box center [152, 267] width 212 height 19
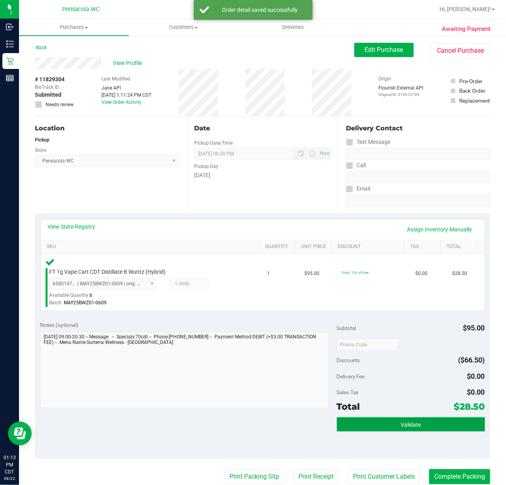
click at [387, 424] on button "Validate" at bounding box center [411, 424] width 148 height 14
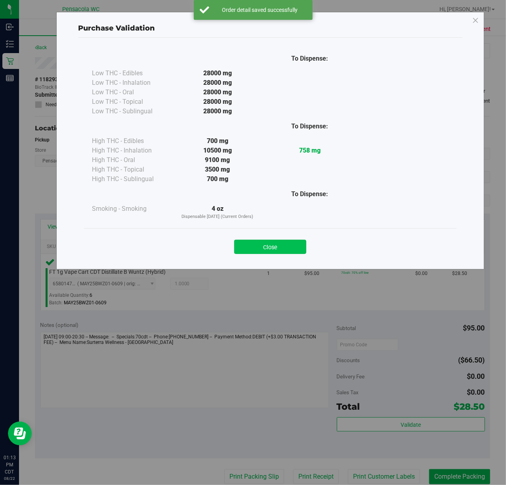
click at [267, 251] on button "Close" at bounding box center [270, 247] width 72 height 14
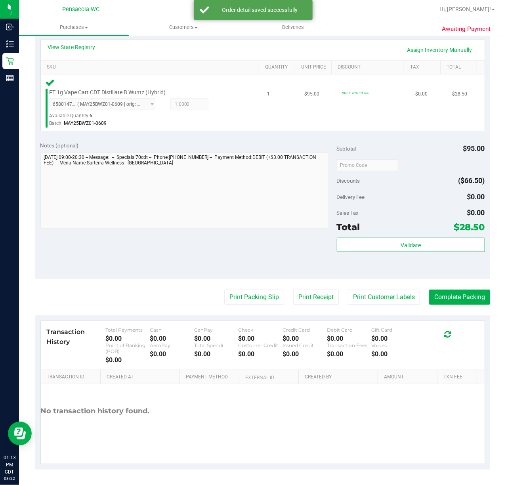
scroll to position [180, 0]
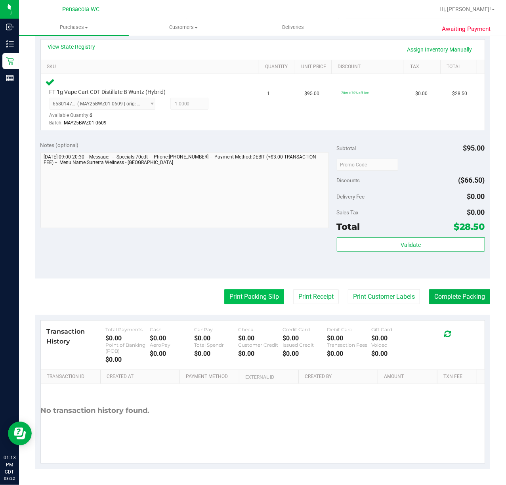
click at [238, 298] on button "Print Packing Slip" at bounding box center [254, 296] width 60 height 15
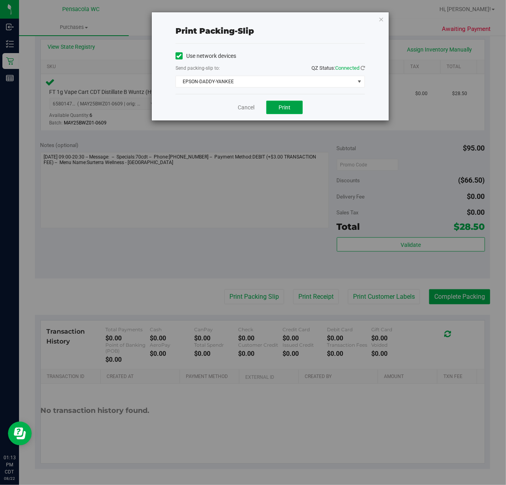
click at [276, 107] on button "Print" at bounding box center [284, 107] width 36 height 13
click at [381, 21] on icon "button" at bounding box center [381, 19] width 6 height 10
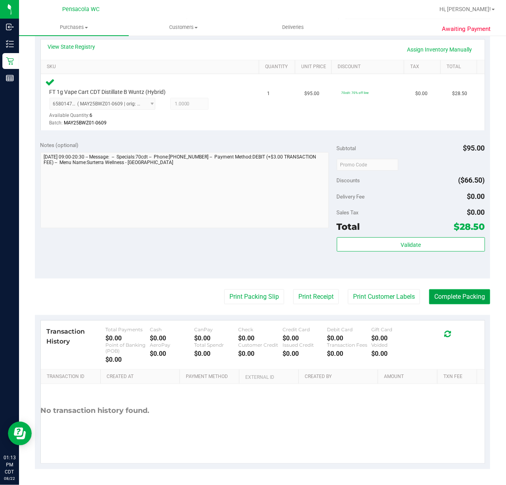
click at [445, 296] on button "Complete Packing" at bounding box center [459, 296] width 61 height 15
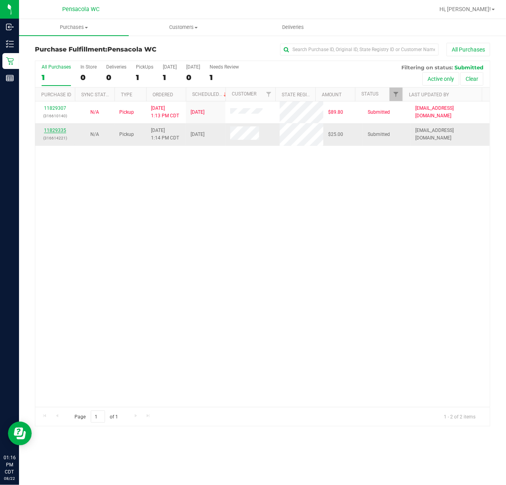
click at [51, 132] on link "11829335" at bounding box center [55, 131] width 22 height 6
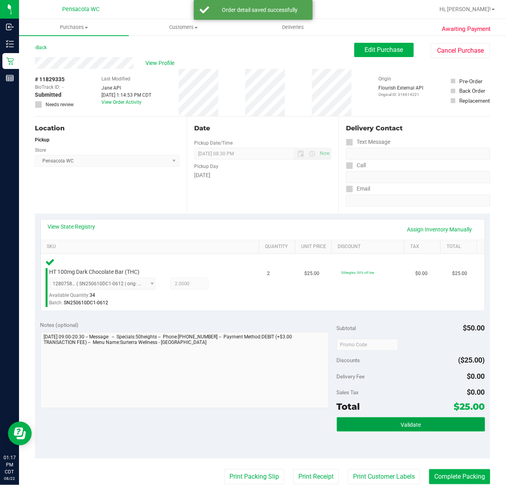
click at [376, 427] on button "Validate" at bounding box center [411, 424] width 148 height 14
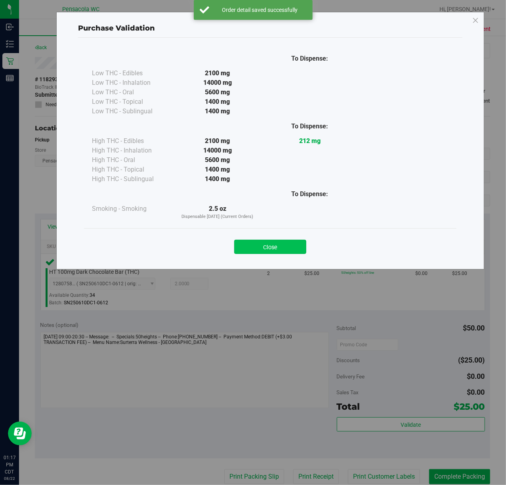
click at [273, 248] on button "Close" at bounding box center [270, 247] width 72 height 14
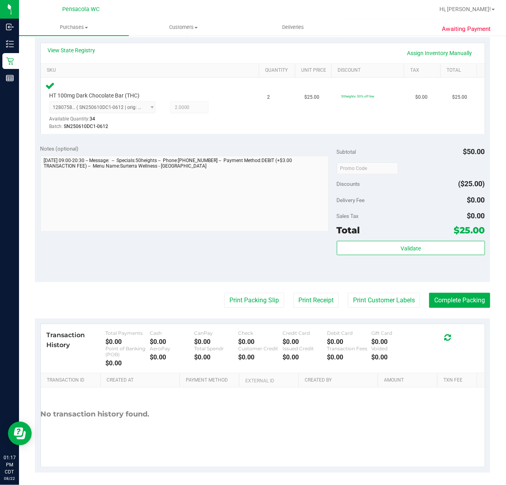
scroll to position [180, 0]
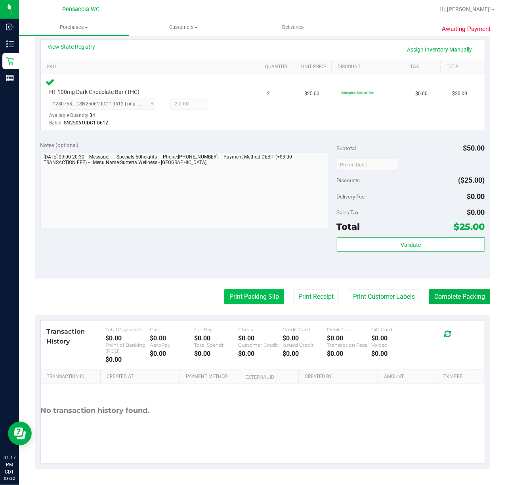
click at [252, 290] on button "Print Packing Slip" at bounding box center [254, 296] width 60 height 15
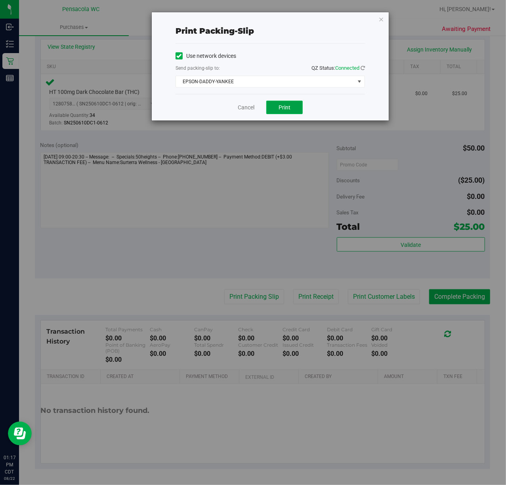
click at [287, 104] on span "Print" at bounding box center [285, 107] width 12 height 6
click at [380, 19] on icon "button" at bounding box center [381, 19] width 6 height 10
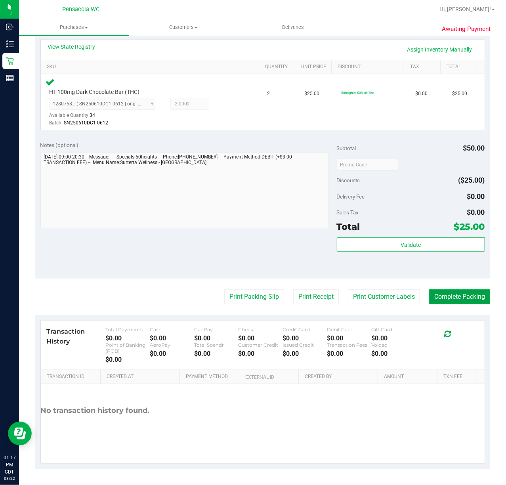
click at [445, 294] on button "Complete Packing" at bounding box center [459, 296] width 61 height 15
